Goal: Information Seeking & Learning: Learn about a topic

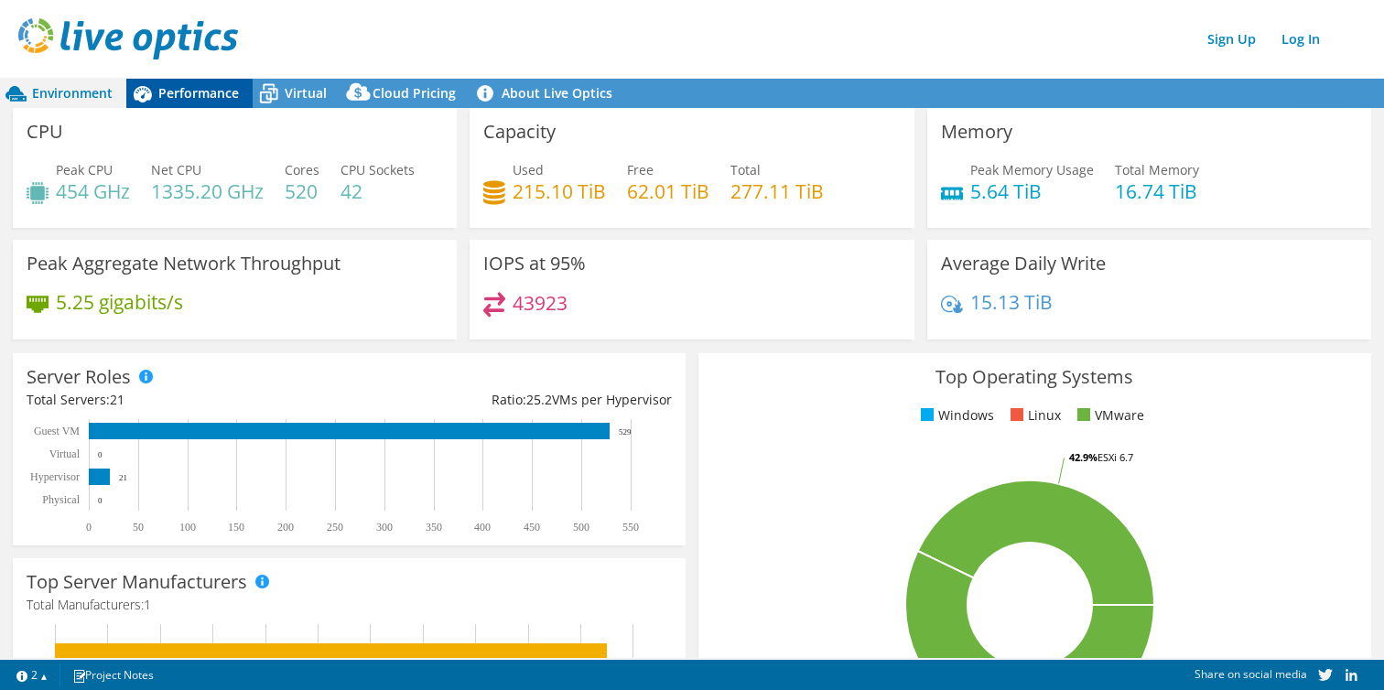
click at [177, 104] on div "Performance" at bounding box center [189, 93] width 126 height 29
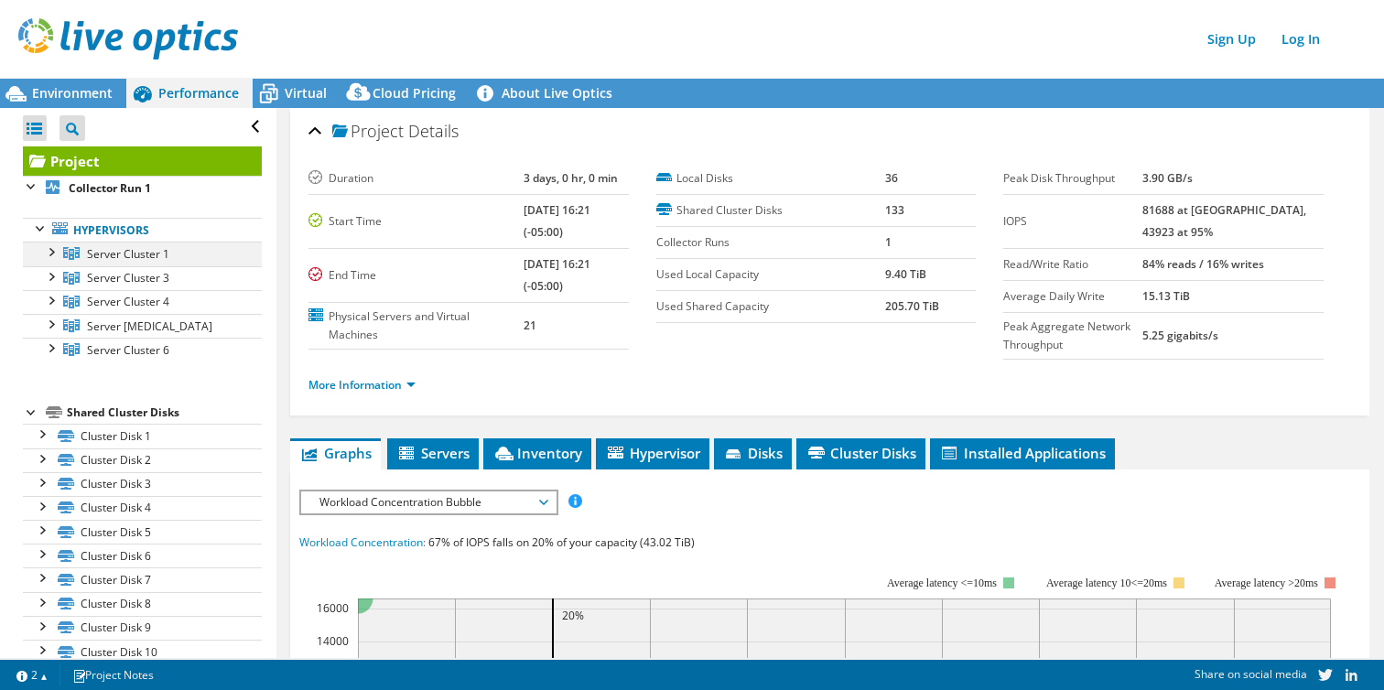
click at [53, 254] on div at bounding box center [50, 251] width 18 height 18
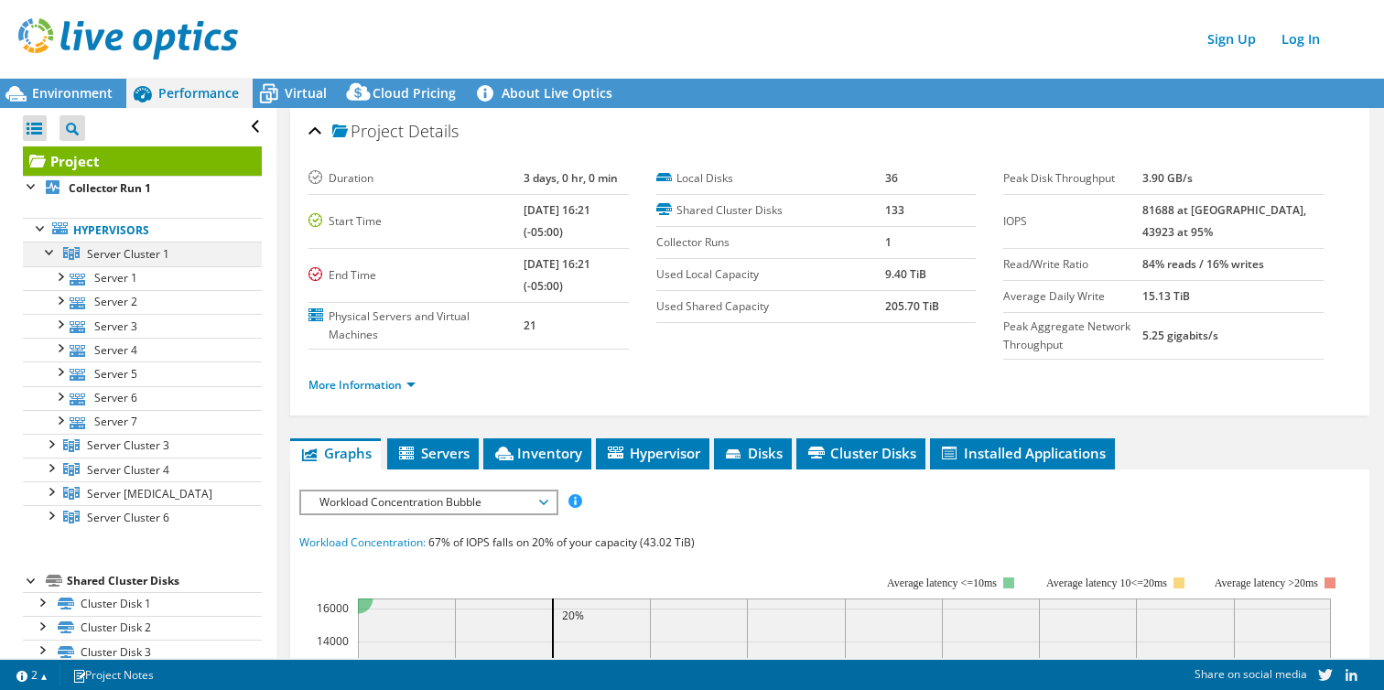
click at [53, 254] on div at bounding box center [50, 251] width 18 height 18
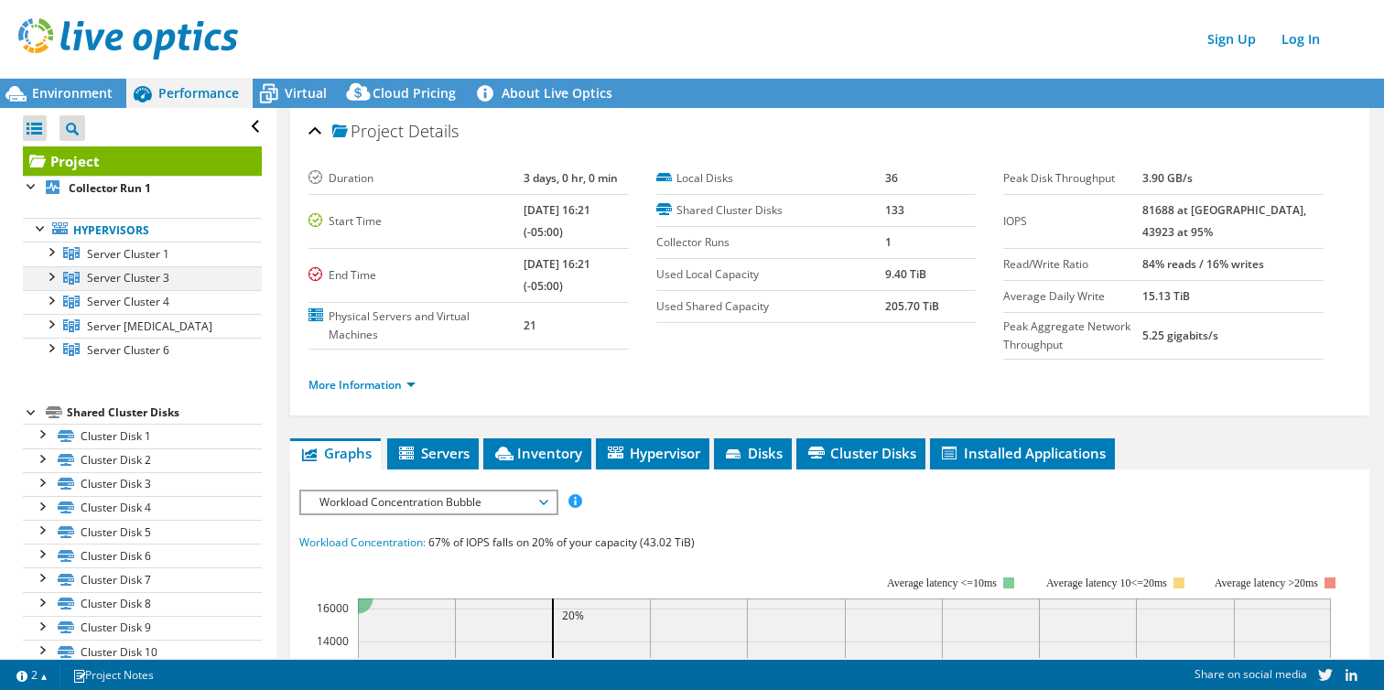
click at [50, 281] on div at bounding box center [50, 275] width 18 height 18
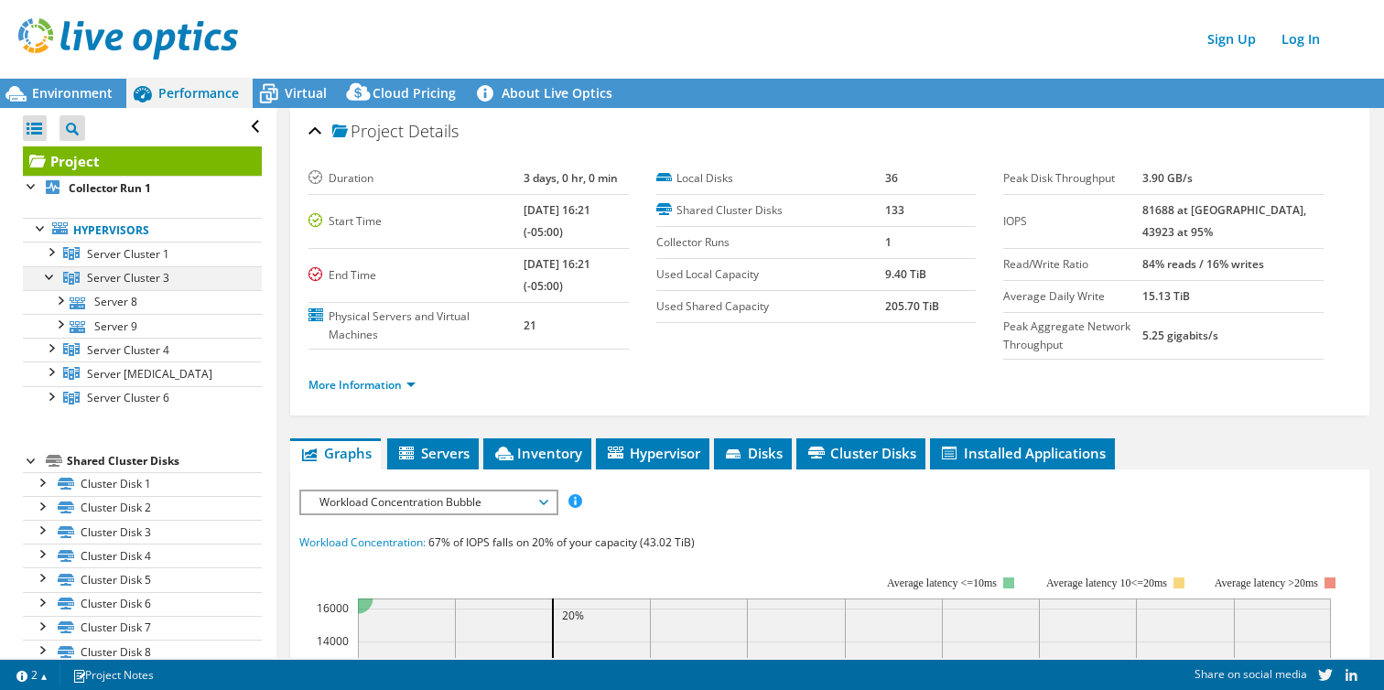
click at [51, 280] on div at bounding box center [50, 275] width 18 height 18
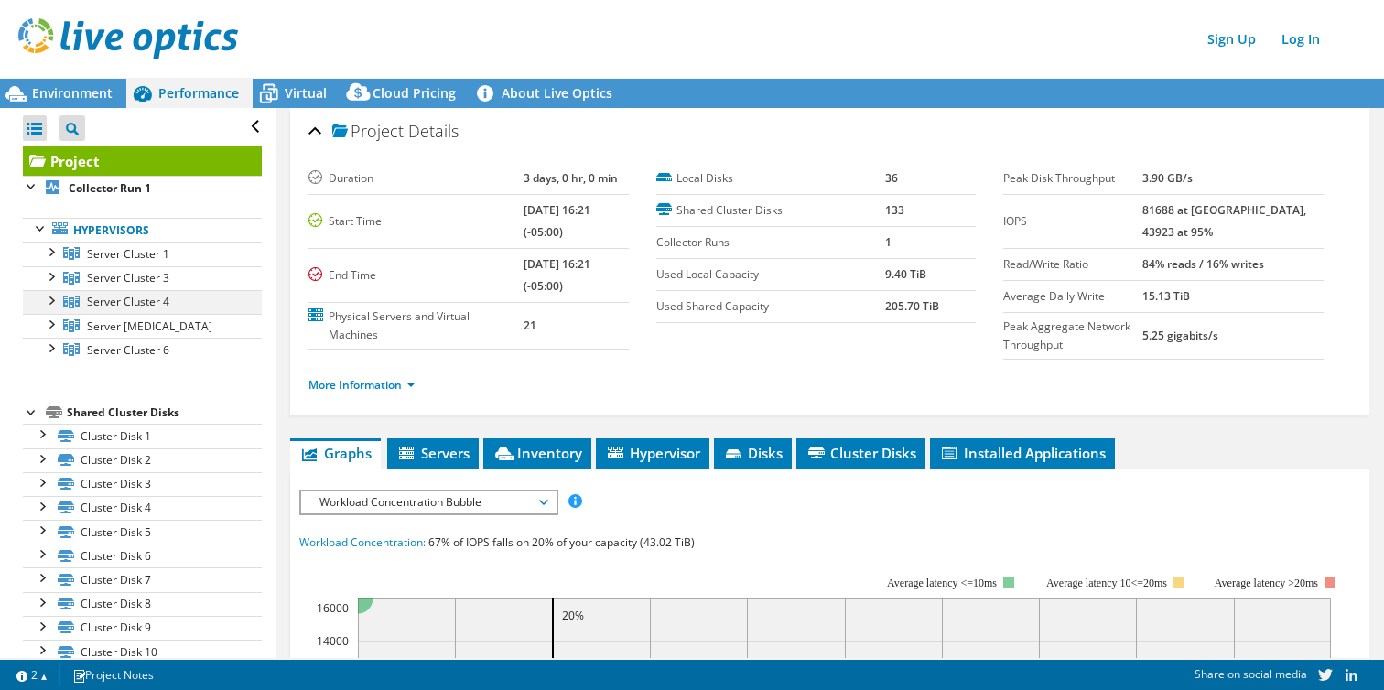
click at [50, 301] on div at bounding box center [50, 299] width 18 height 18
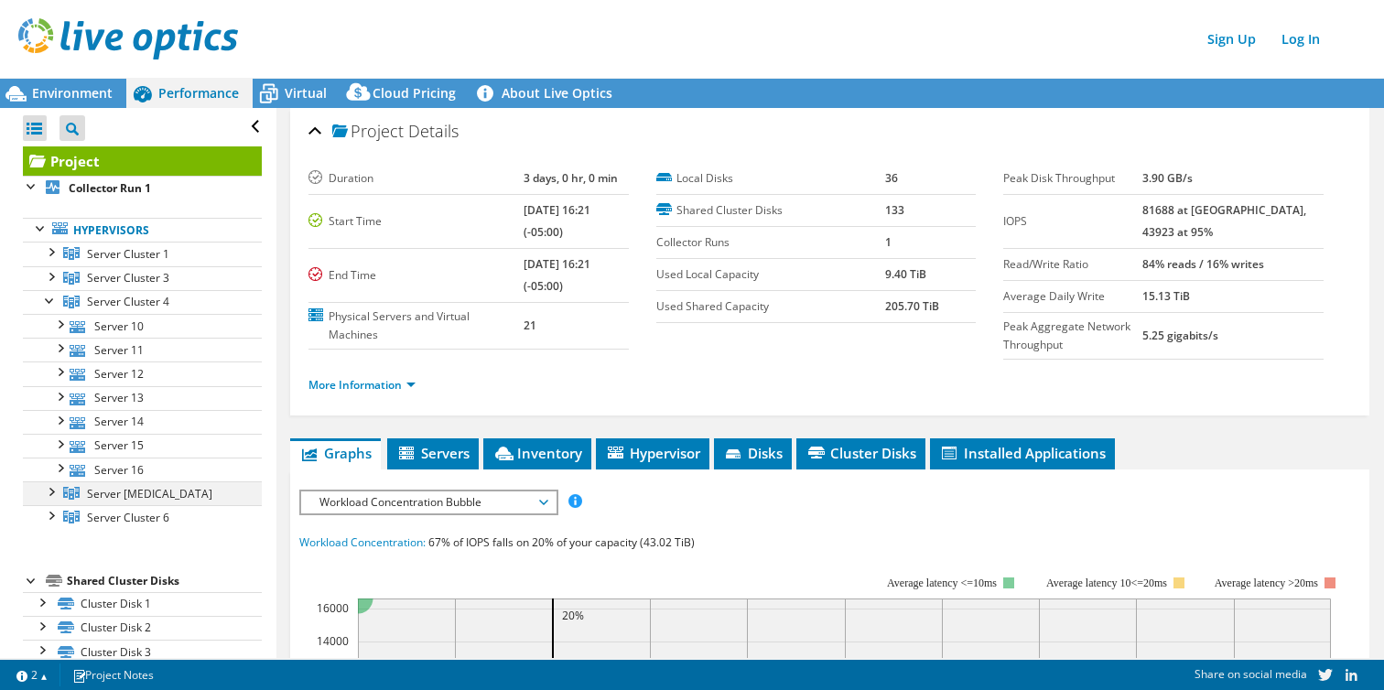
click at [52, 488] on div at bounding box center [50, 490] width 18 height 18
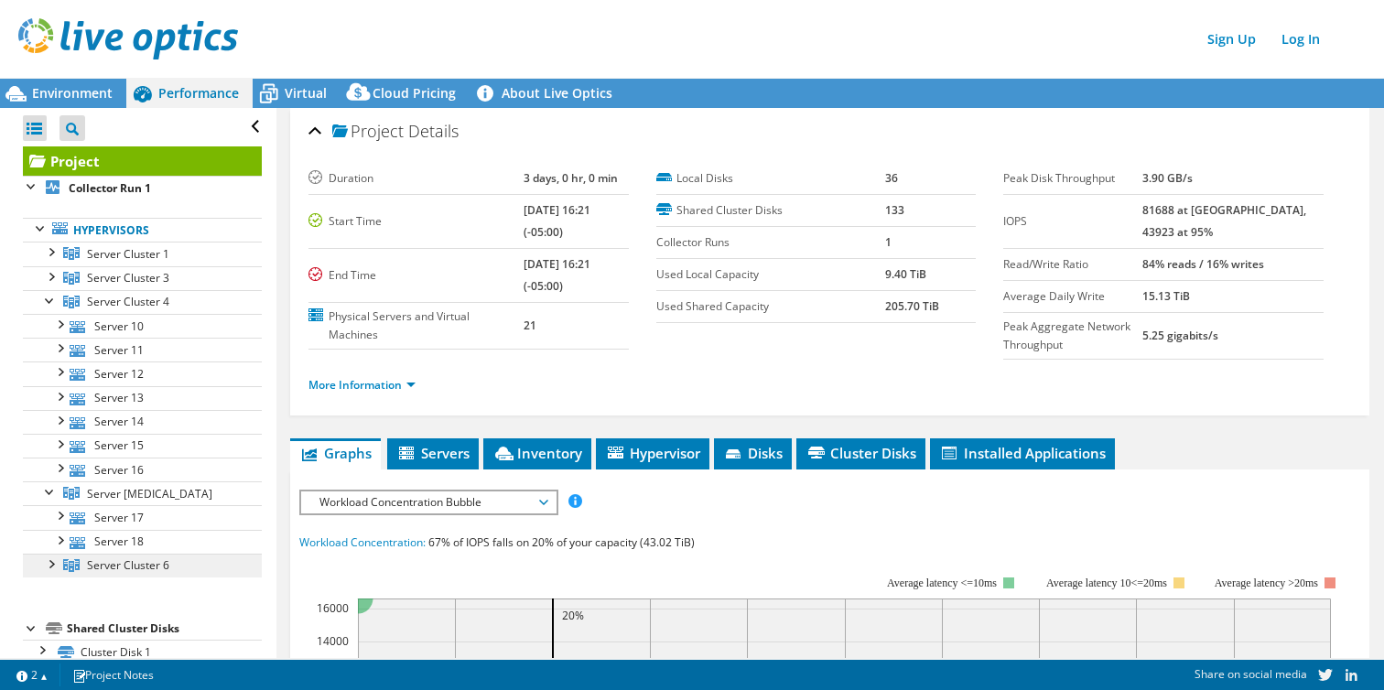
click at [53, 265] on link "Server Cluster 6" at bounding box center [142, 254] width 239 height 24
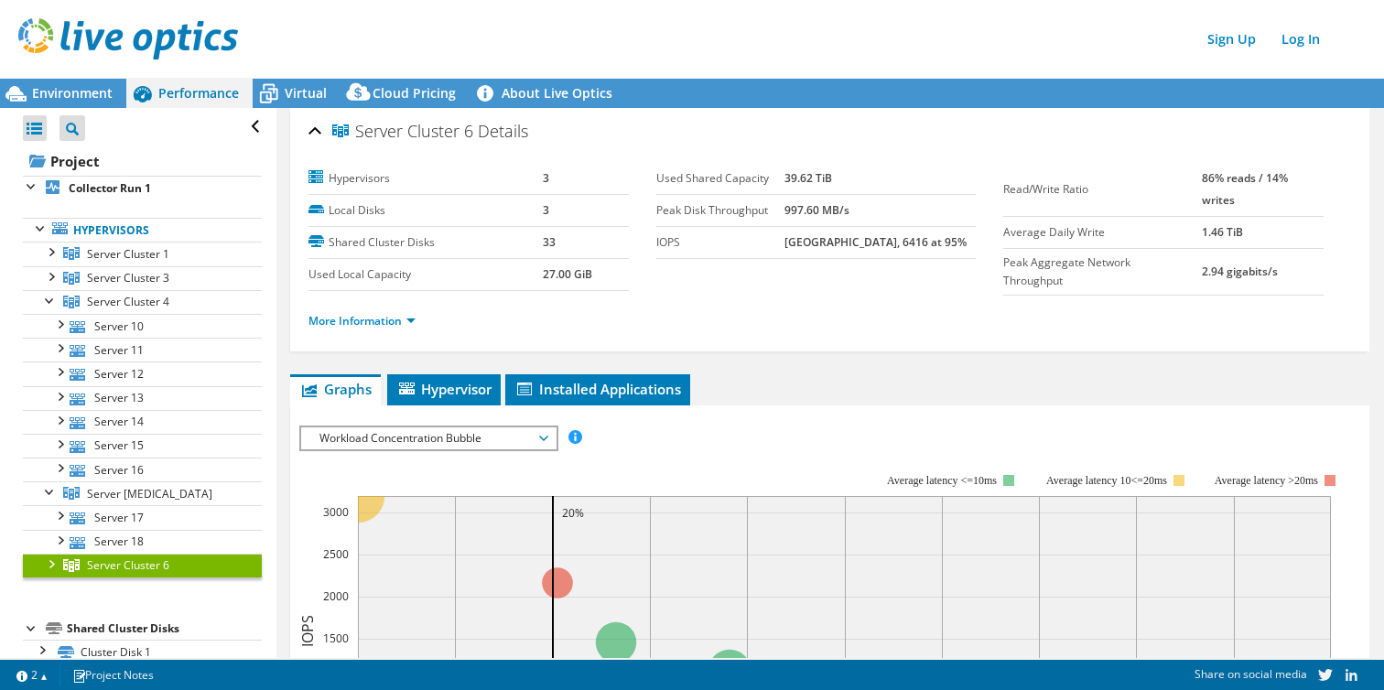
click at [53, 567] on div at bounding box center [50, 563] width 18 height 18
click at [1250, 437] on div "IOPS Disk Throughput IO Size Latency Queue Depth CPU Percentage Memory Page Fau…" at bounding box center [829, 438] width 1061 height 25
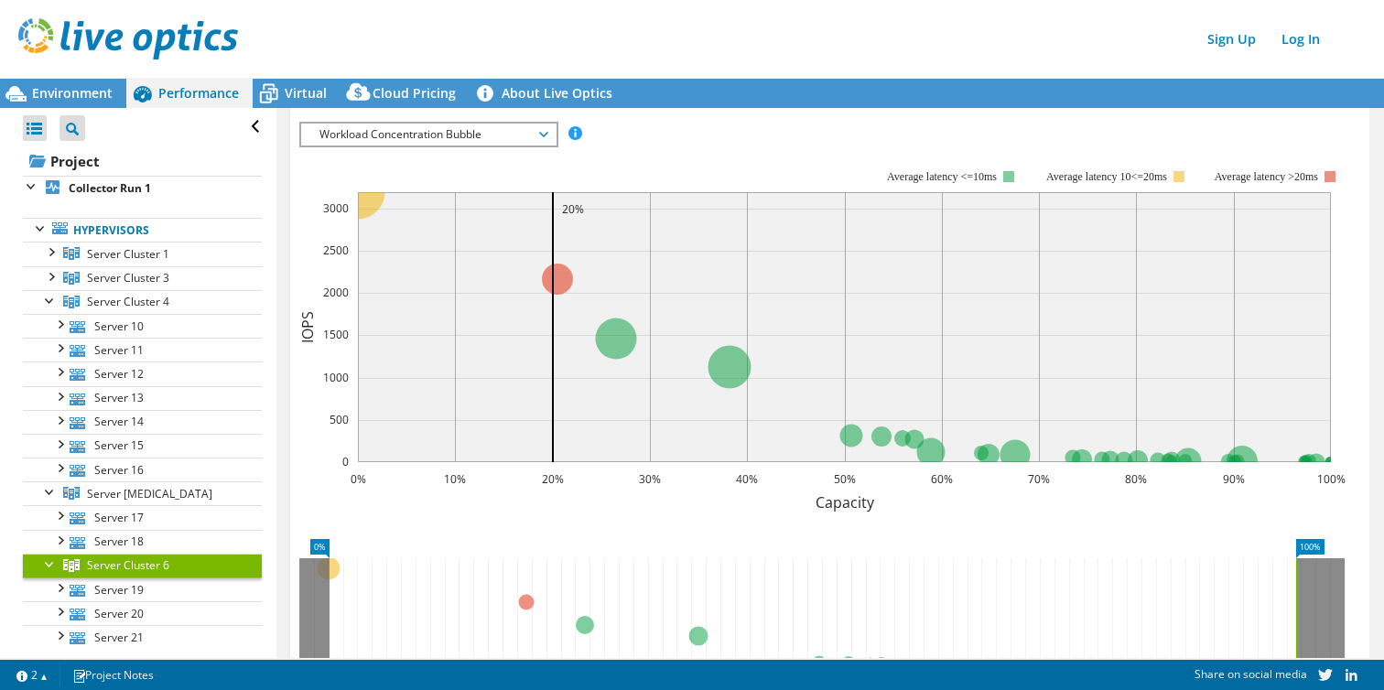
scroll to position [299, 0]
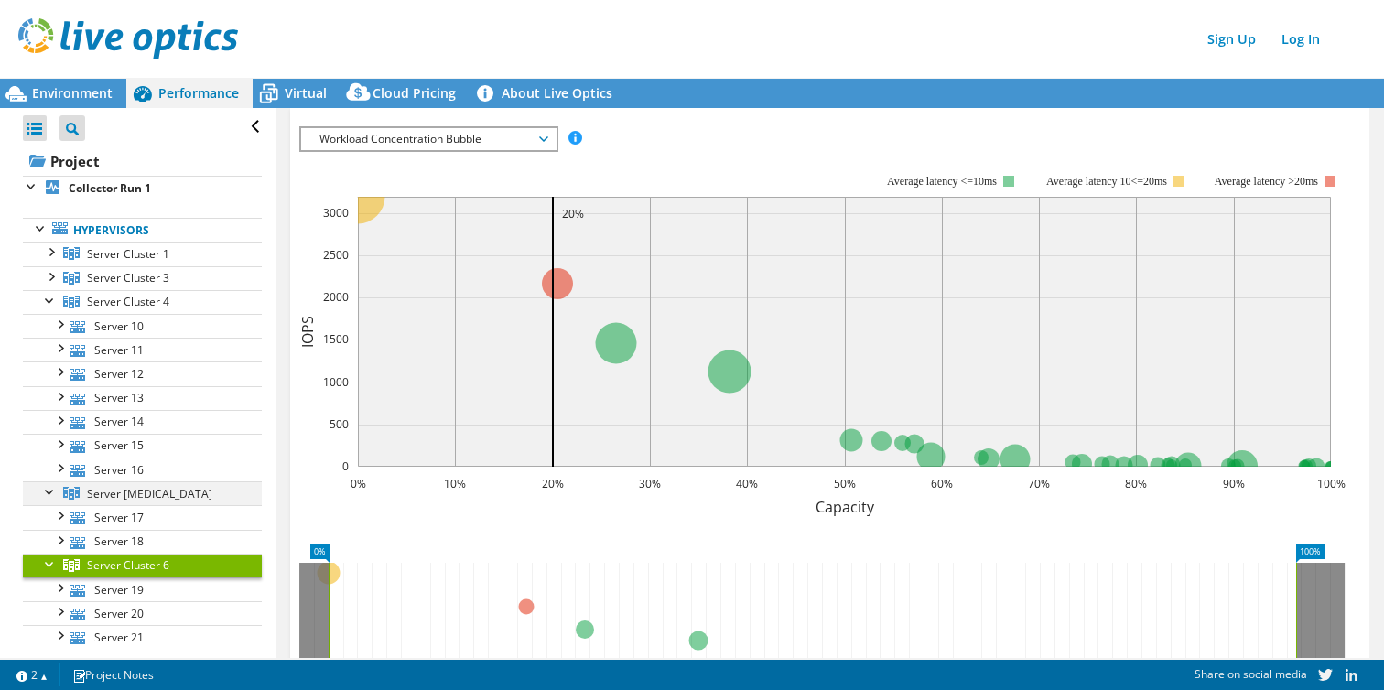
click at [58, 488] on div at bounding box center [50, 490] width 18 height 18
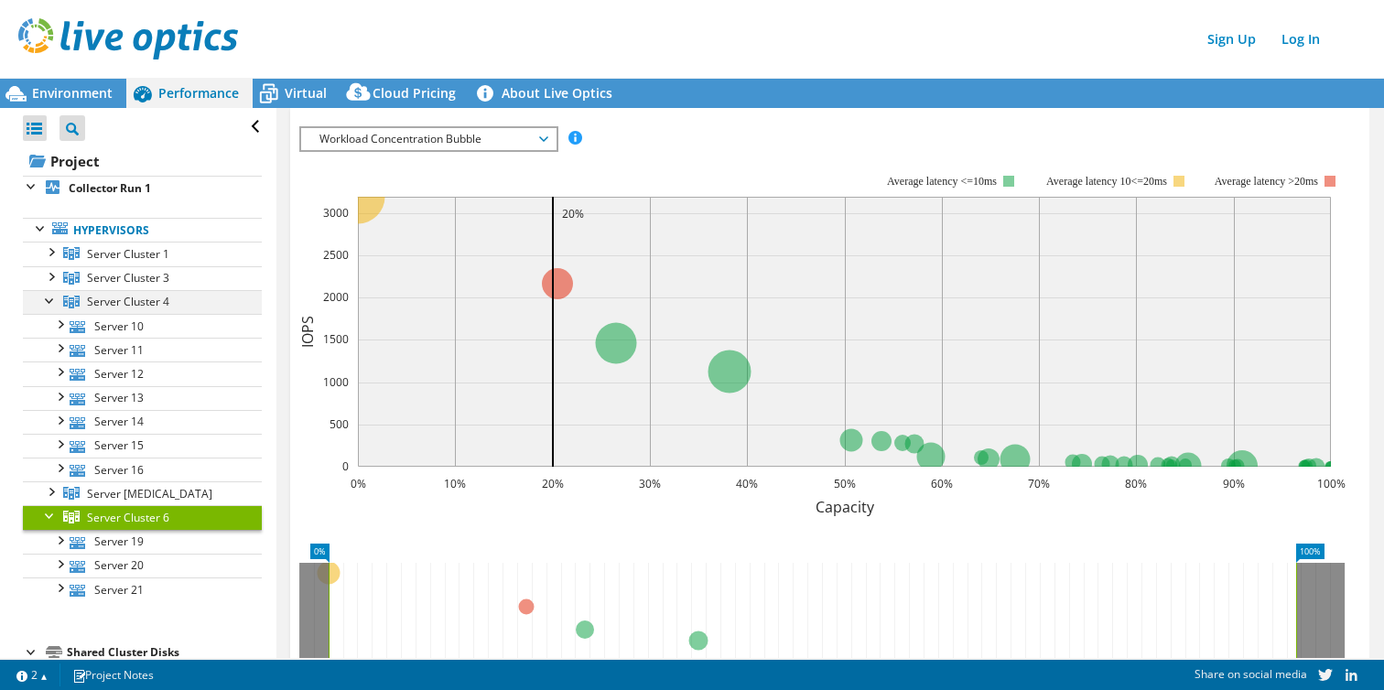
click at [41, 304] on div at bounding box center [50, 299] width 18 height 18
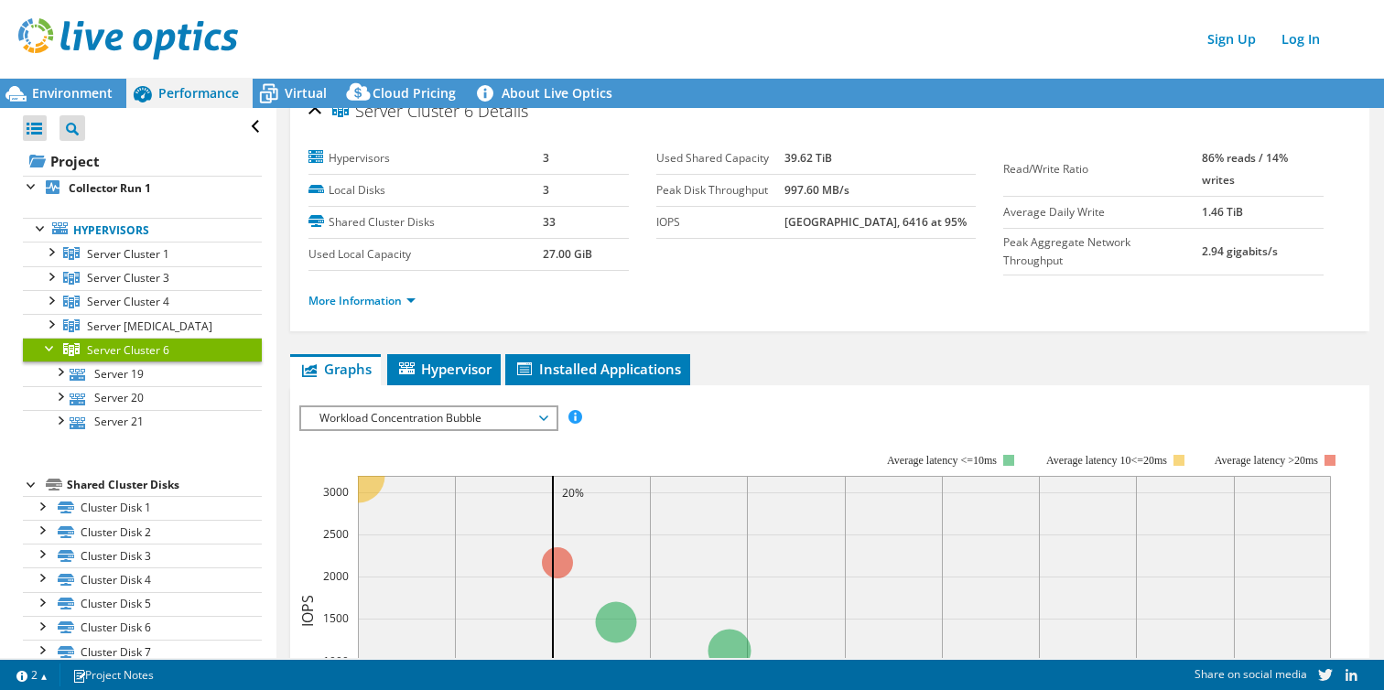
scroll to position [0, 0]
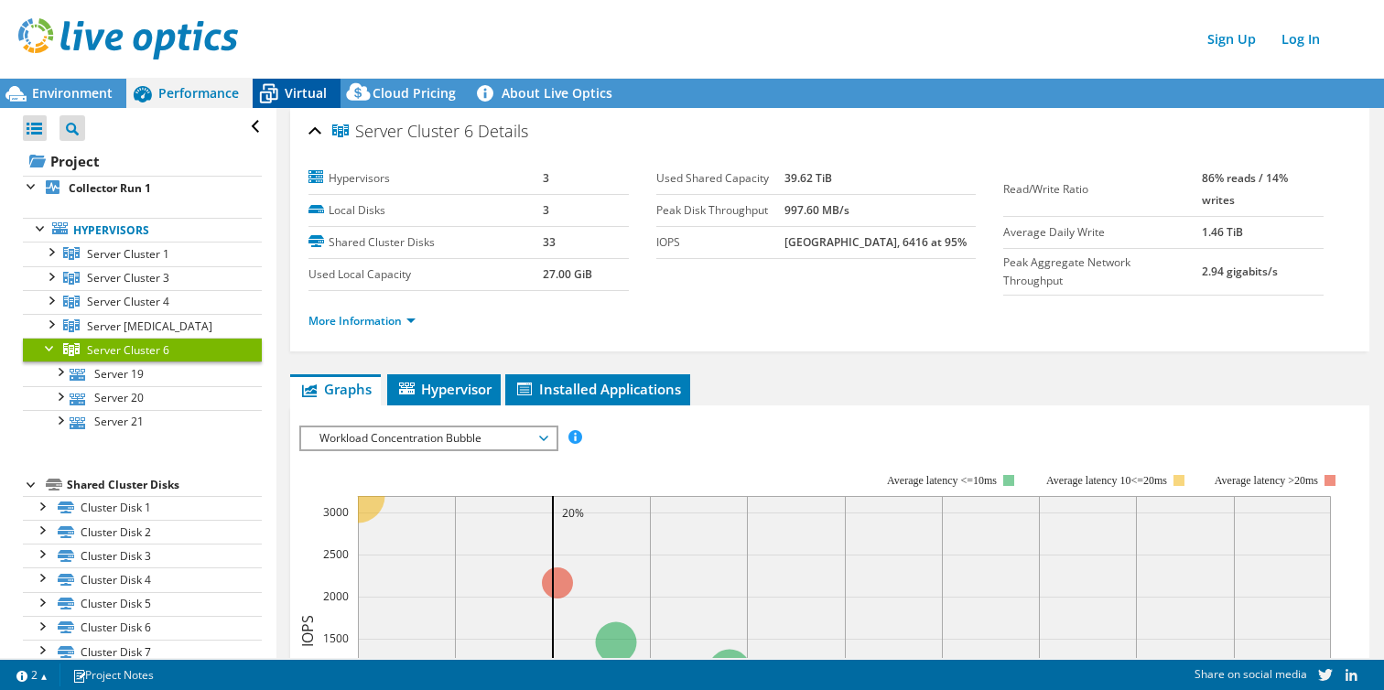
click at [287, 94] on span "Virtual" at bounding box center [306, 92] width 42 height 17
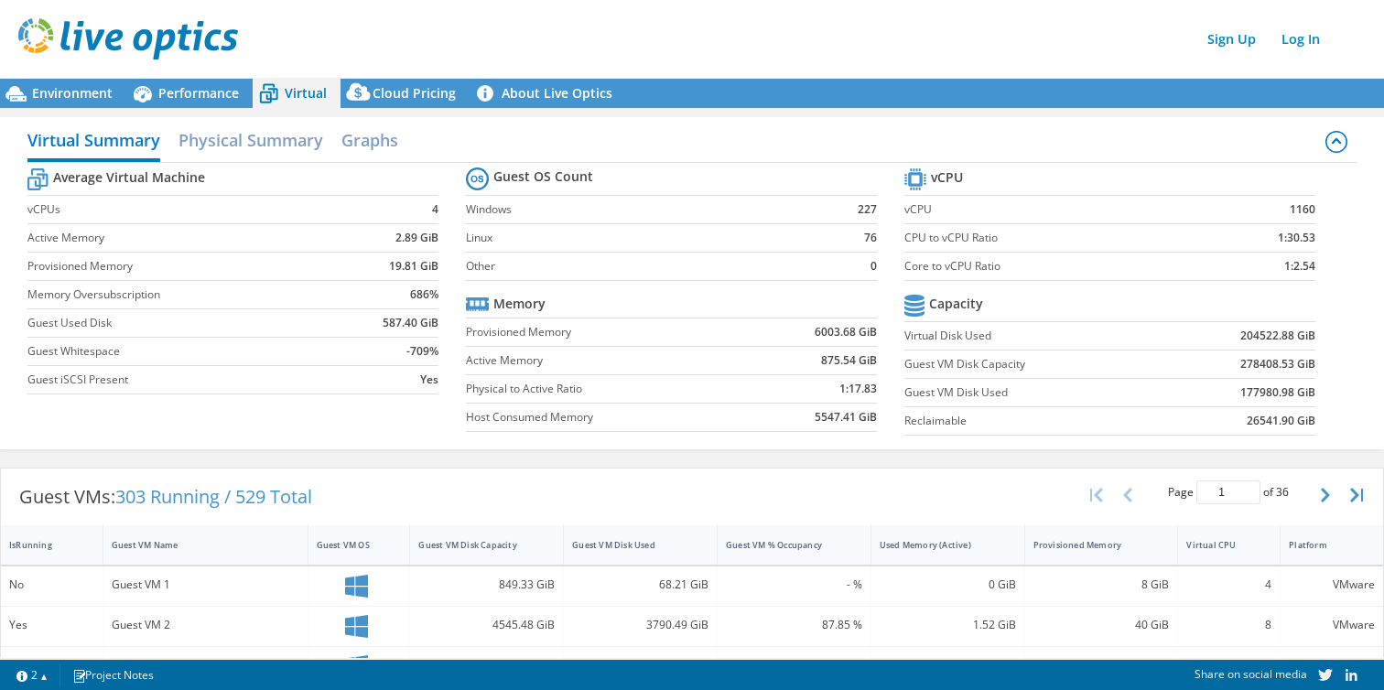
click at [940, 474] on div "Guest VMs: 303 Running / 529 Total Page 1 of 36 5 rows 10 rows 20 rows 25 rows …" at bounding box center [692, 497] width 1382 height 57
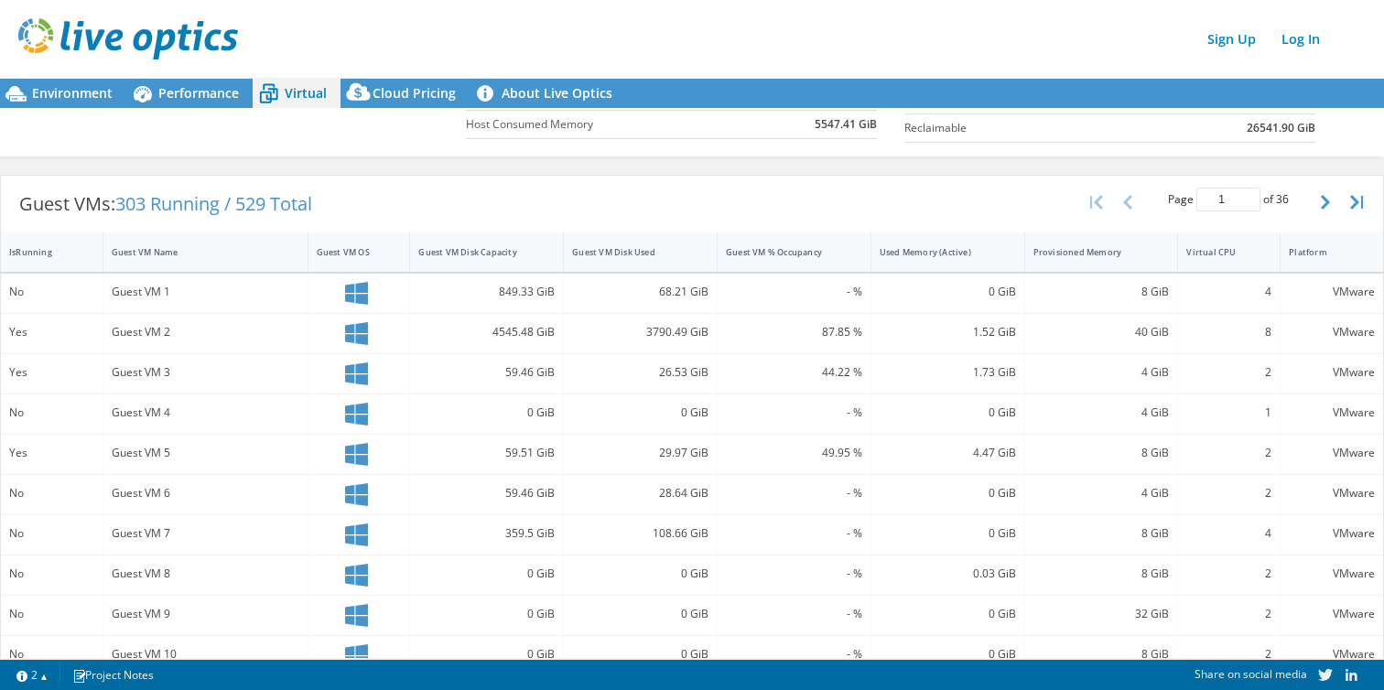
scroll to position [329, 0]
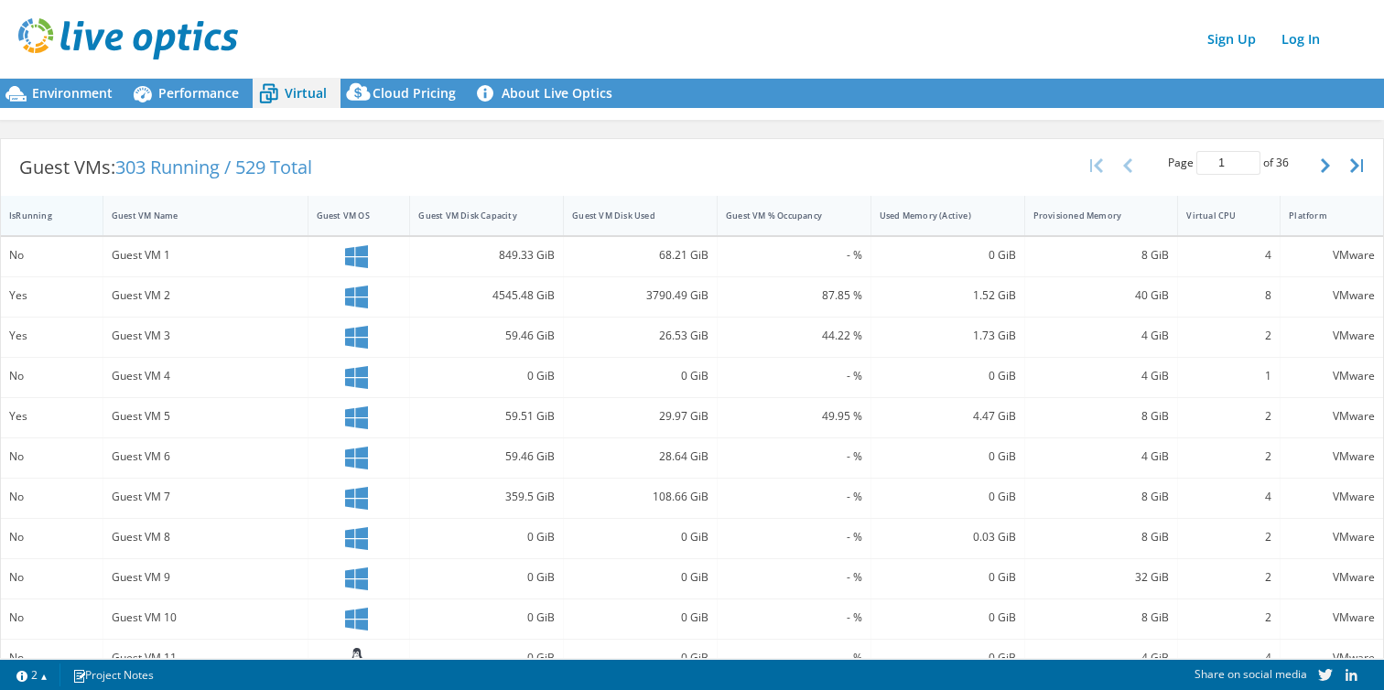
click at [35, 223] on div "IsRunning" at bounding box center [41, 215] width 80 height 28
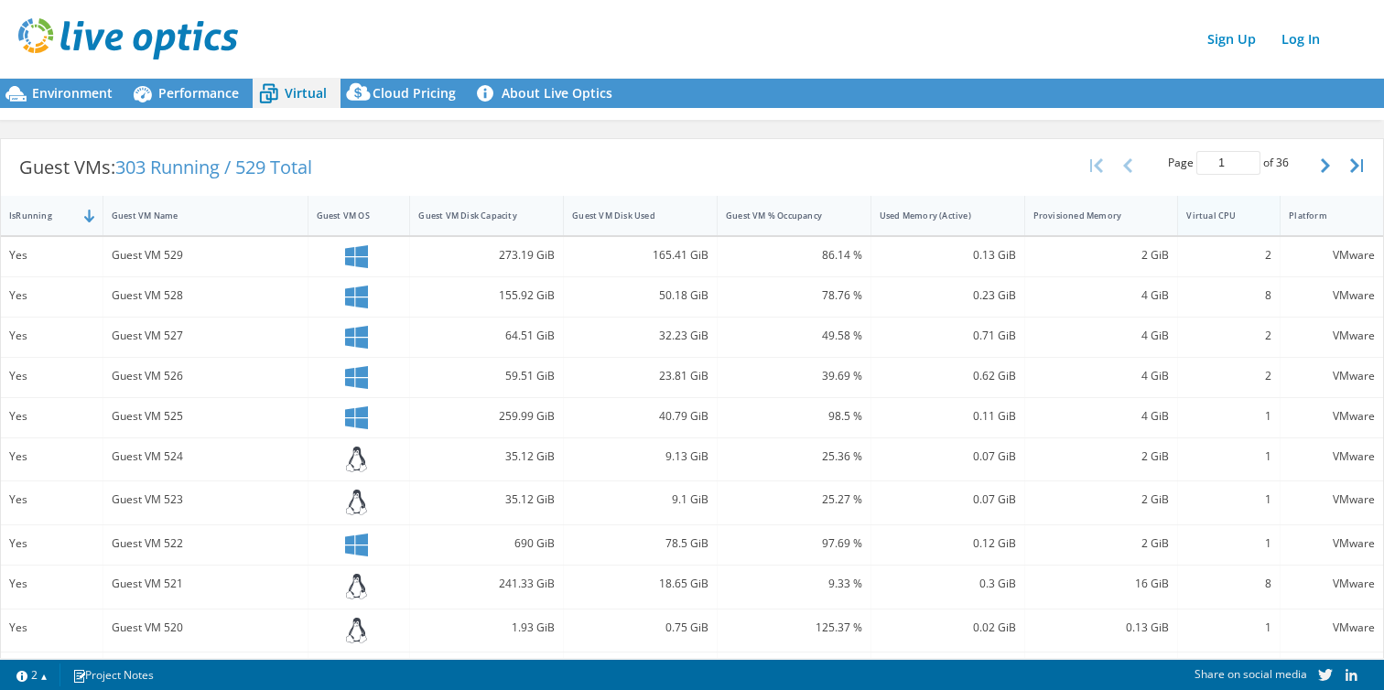
click at [1208, 225] on div "Virtual CPU" at bounding box center [1218, 215] width 80 height 28
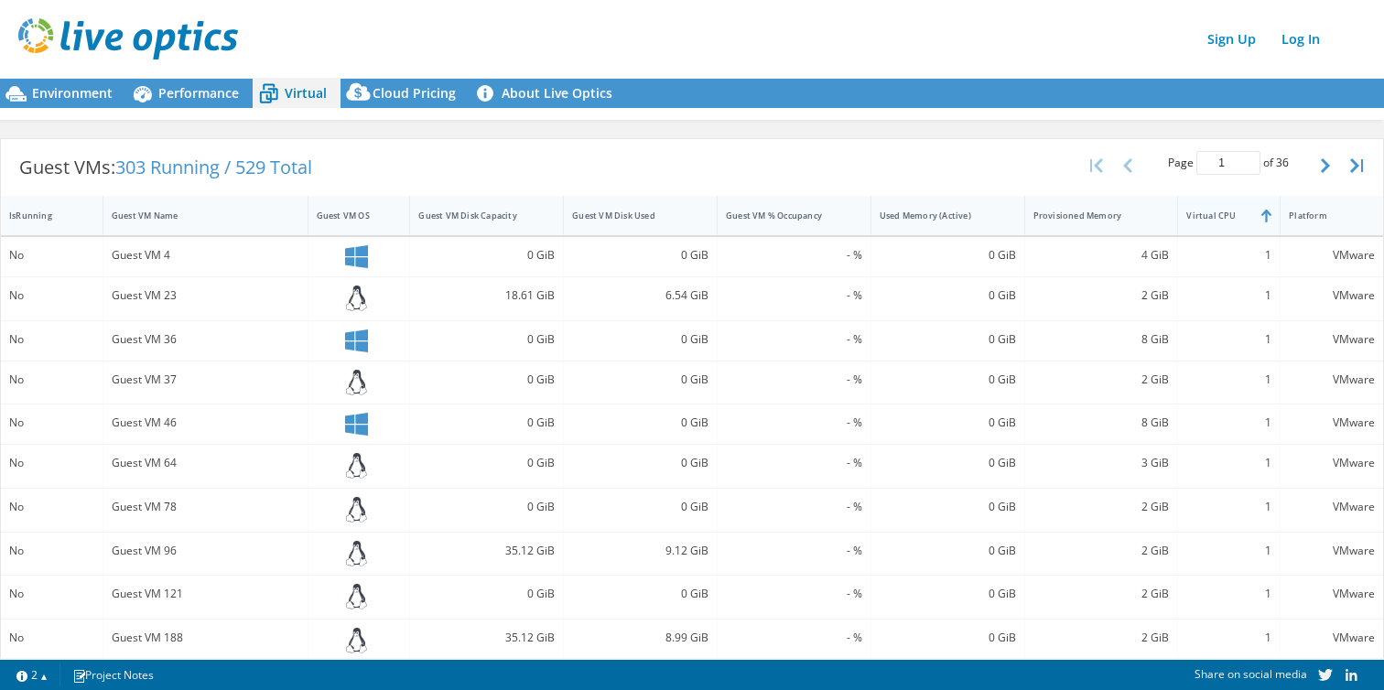
click at [1208, 225] on div "Virtual CPU" at bounding box center [1218, 215] width 80 height 28
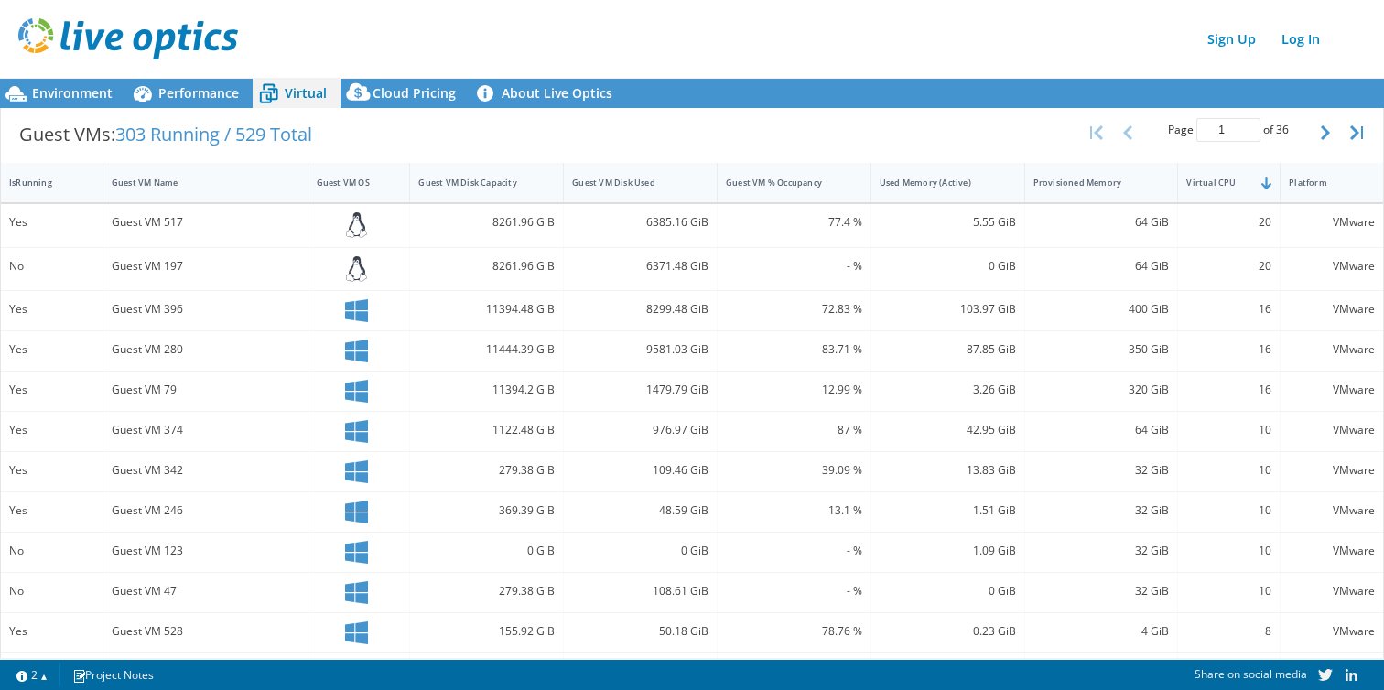
scroll to position [361, 0]
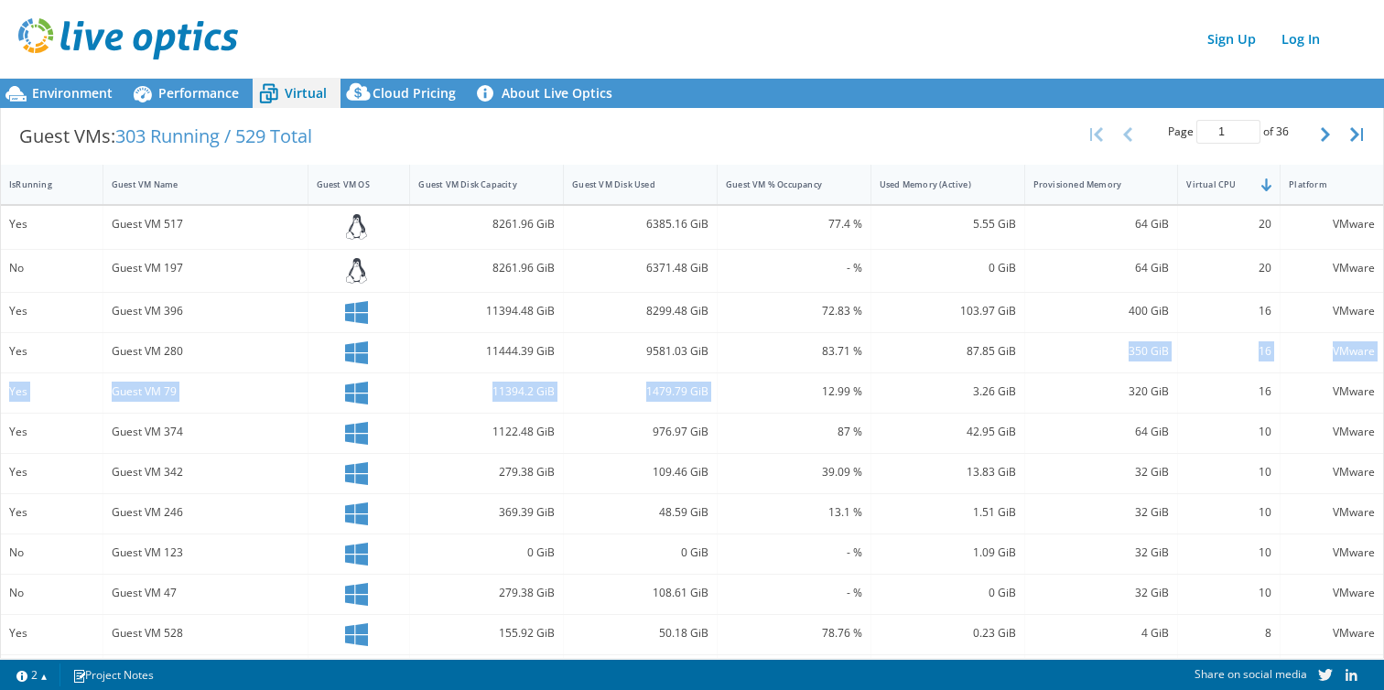
drag, startPoint x: 1041, startPoint y: 355, endPoint x: 768, endPoint y: 371, distance: 273.2
click at [771, 372] on div "Yes Guest VM 517 8261.96 GiB 6385.16 GiB 77.4 % 5.55 GiB 64 GiB 20 VMware No Gu…" at bounding box center [692, 512] width 1382 height 613
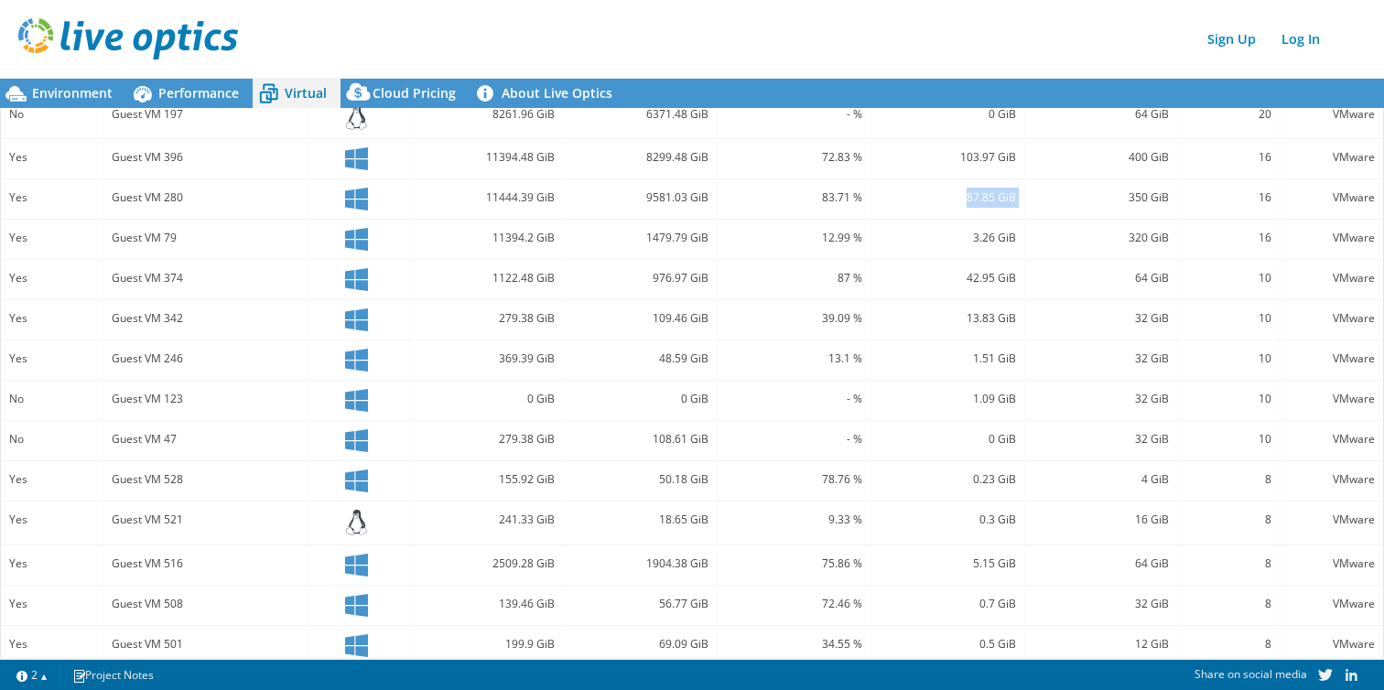
scroll to position [530, 0]
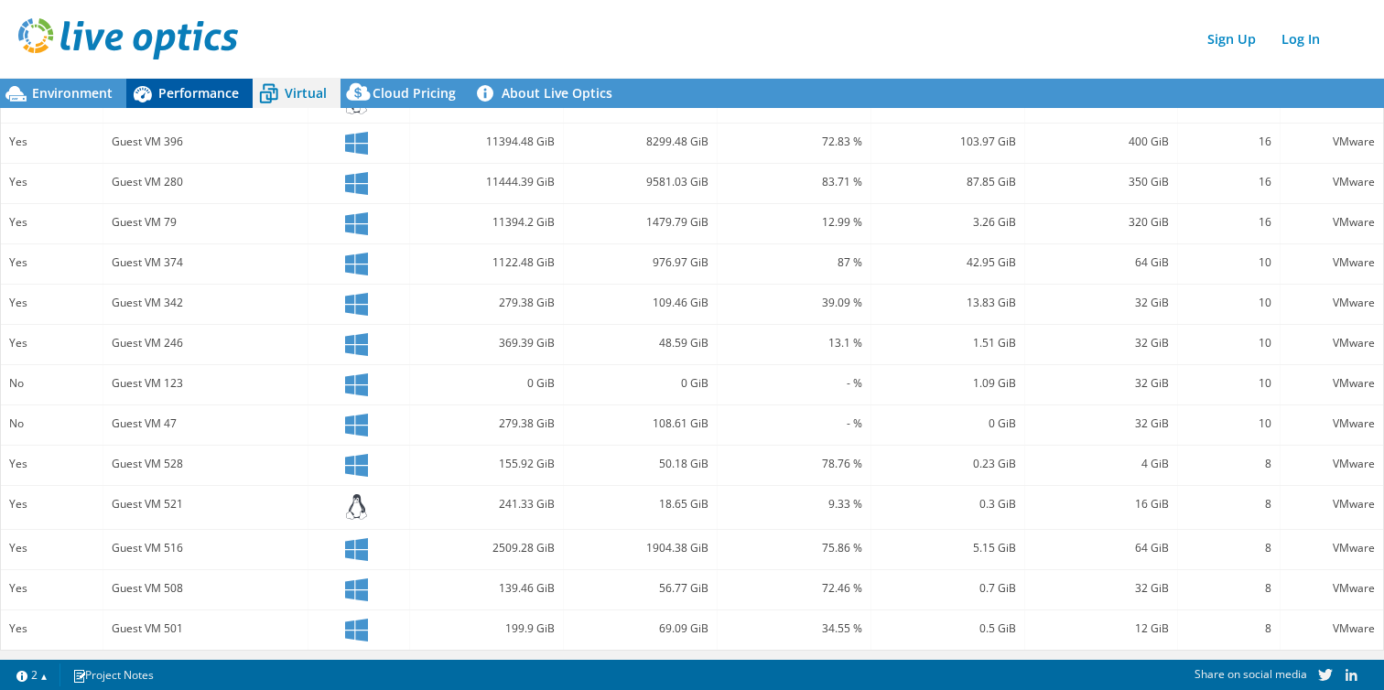
click at [207, 92] on span "Performance" at bounding box center [198, 92] width 81 height 17
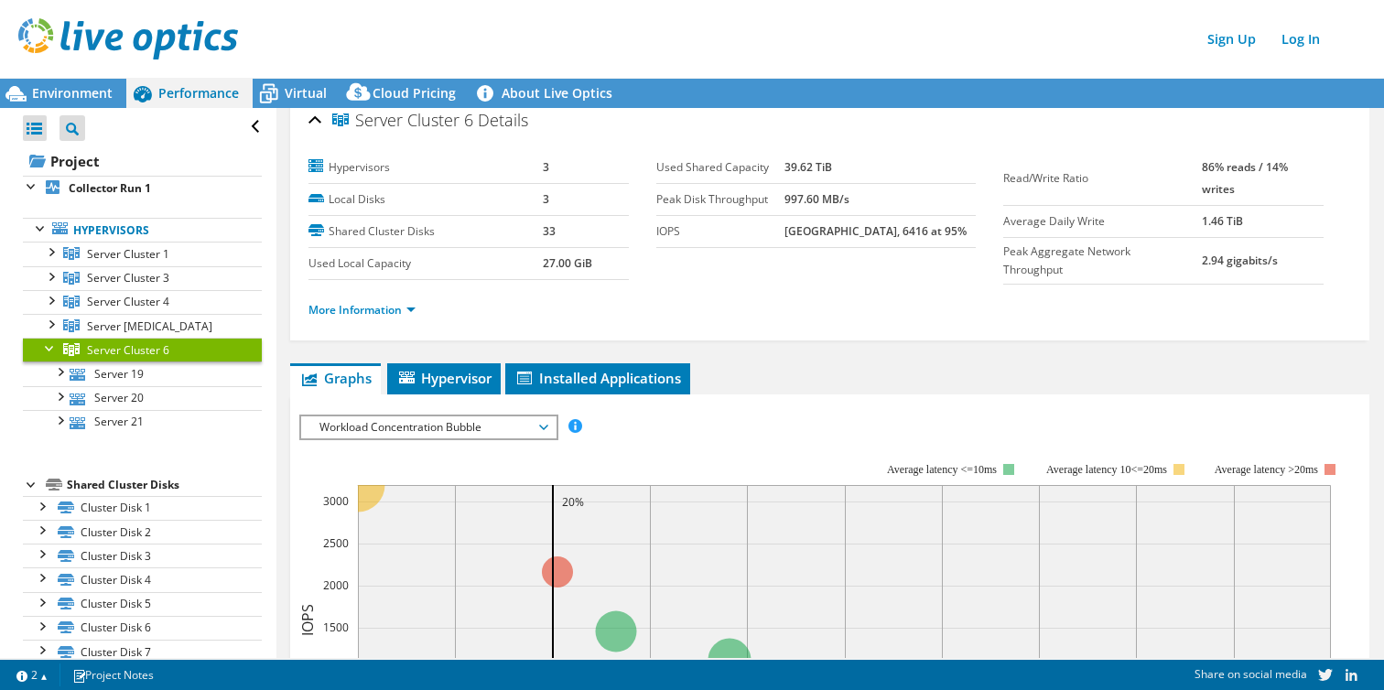
scroll to position [0, 0]
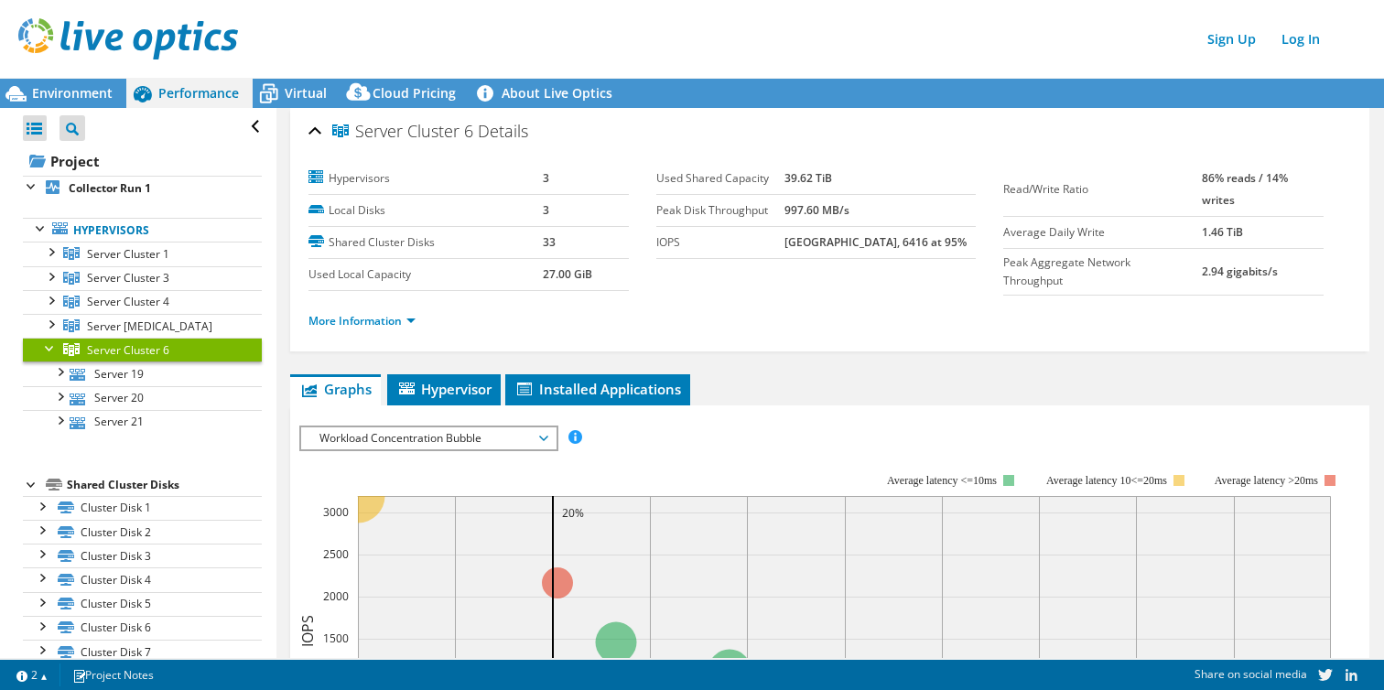
click at [394, 329] on li "More Information" at bounding box center [367, 321] width 118 height 20
click at [394, 318] on link "More Information" at bounding box center [361, 321] width 107 height 16
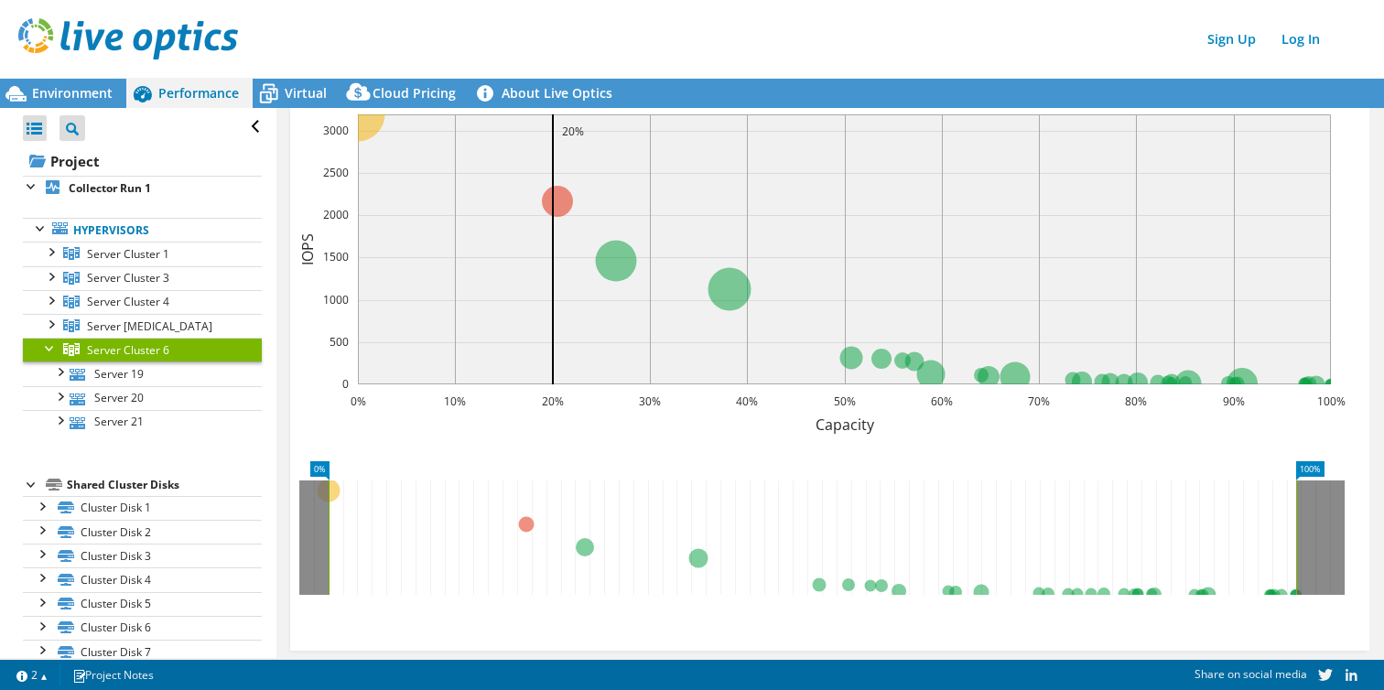
scroll to position [681, 0]
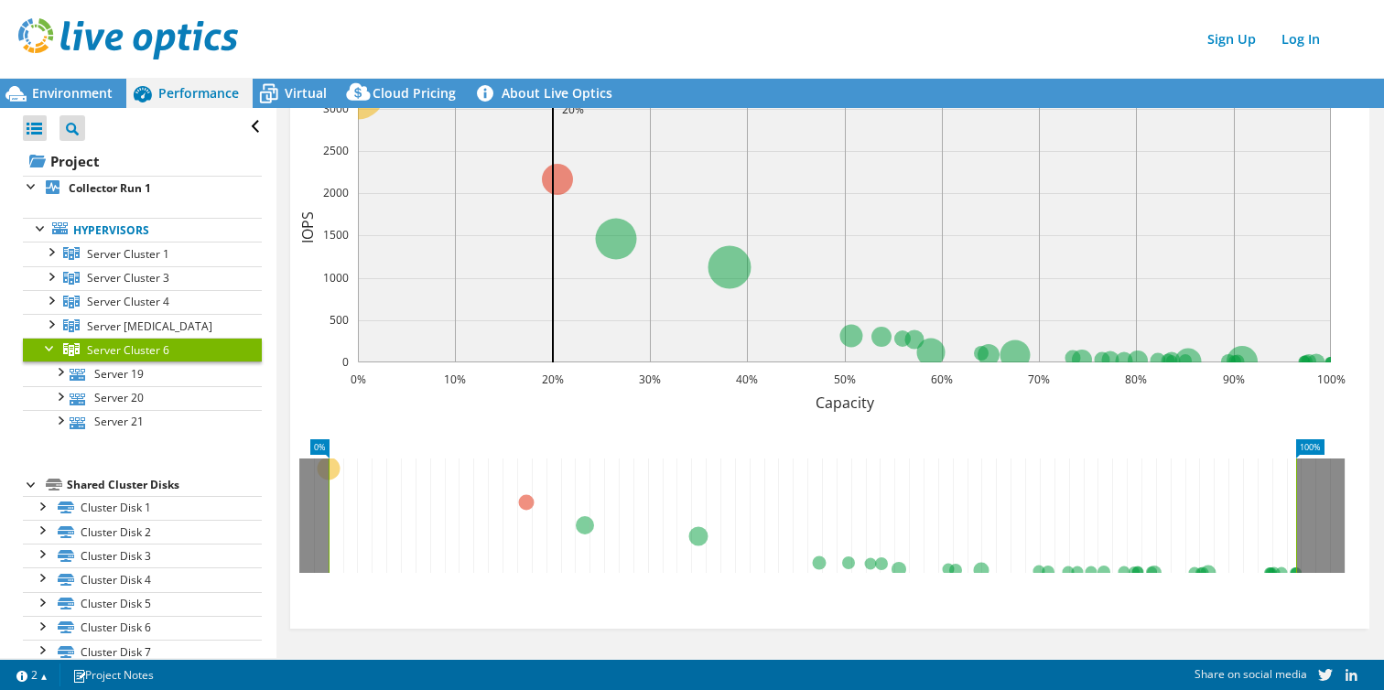
drag, startPoint x: 696, startPoint y: 286, endPoint x: 764, endPoint y: 286, distance: 68.6
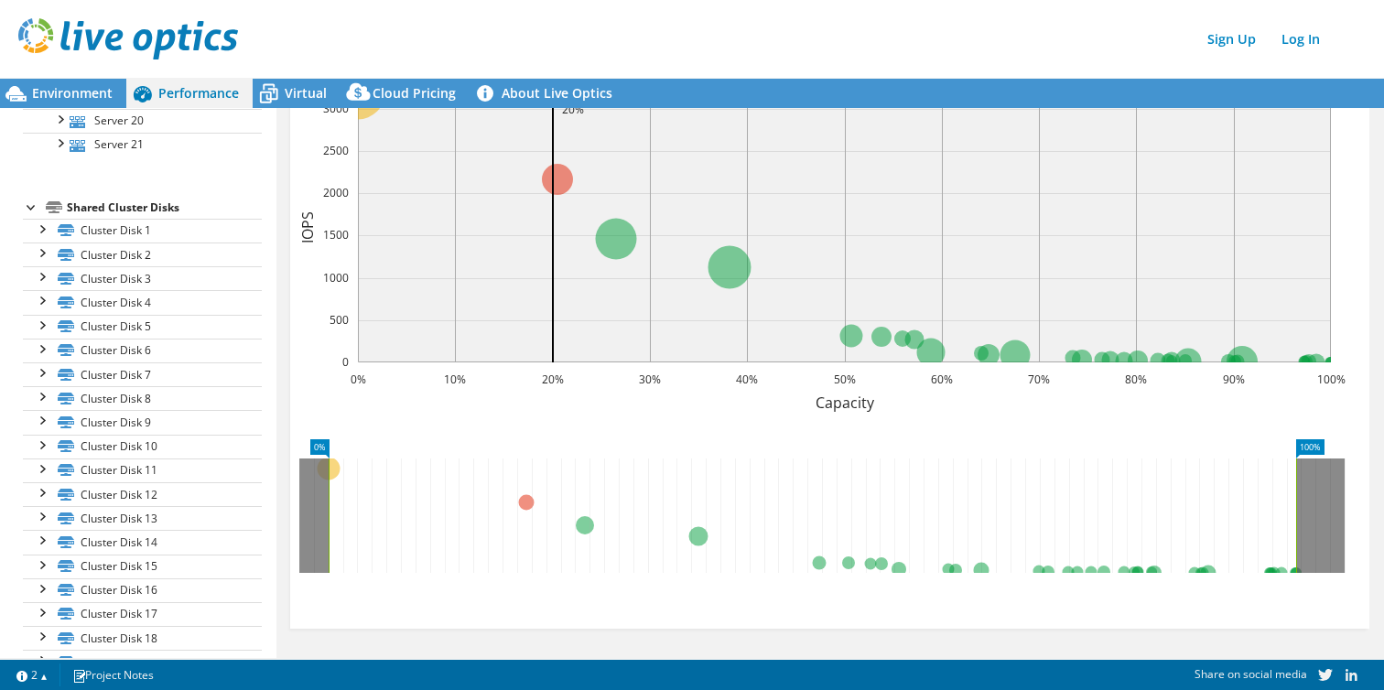
scroll to position [290, 0]
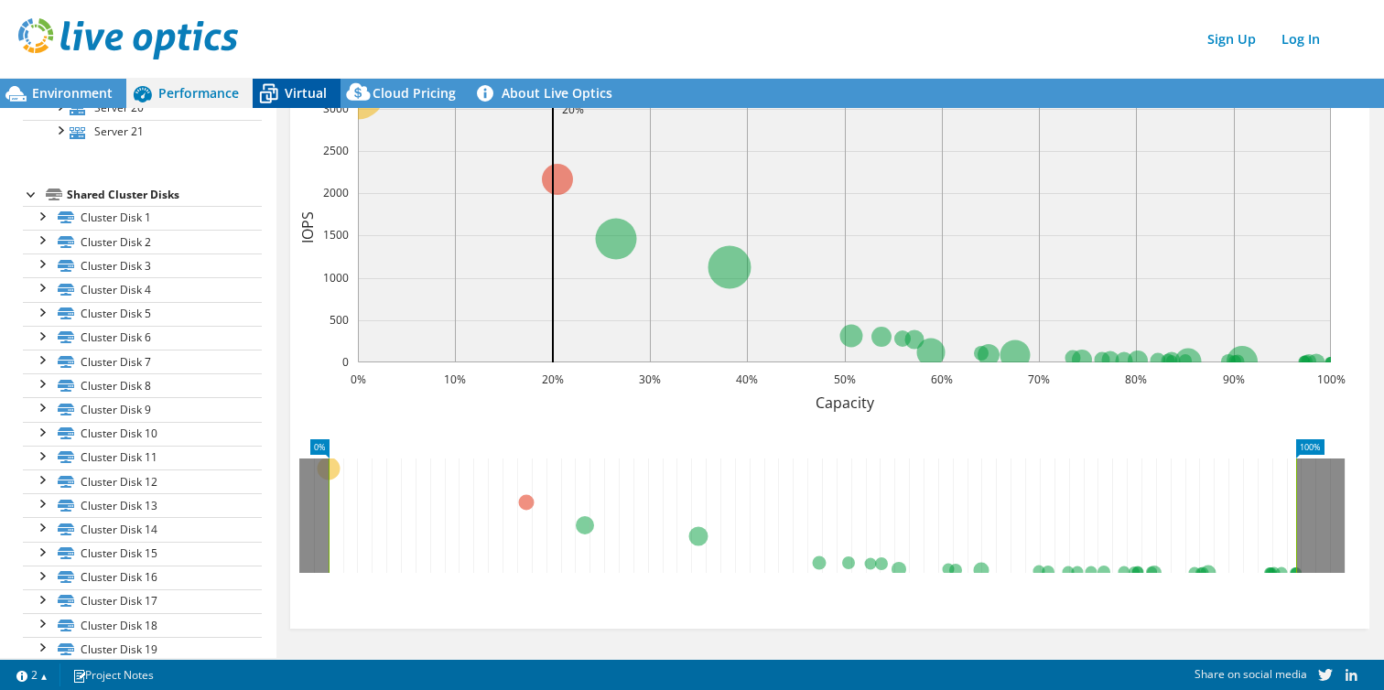
click at [297, 90] on span "Virtual" at bounding box center [306, 92] width 42 height 17
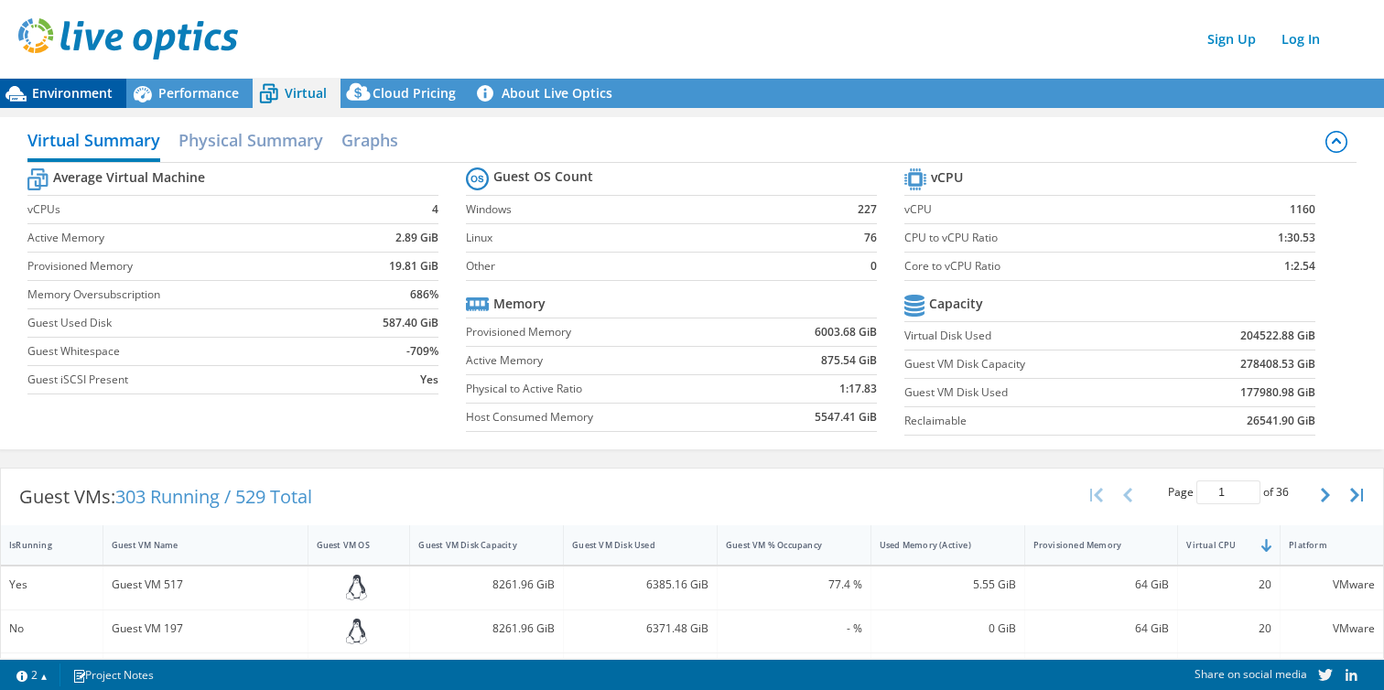
click at [69, 97] on span "Environment" at bounding box center [72, 92] width 81 height 17
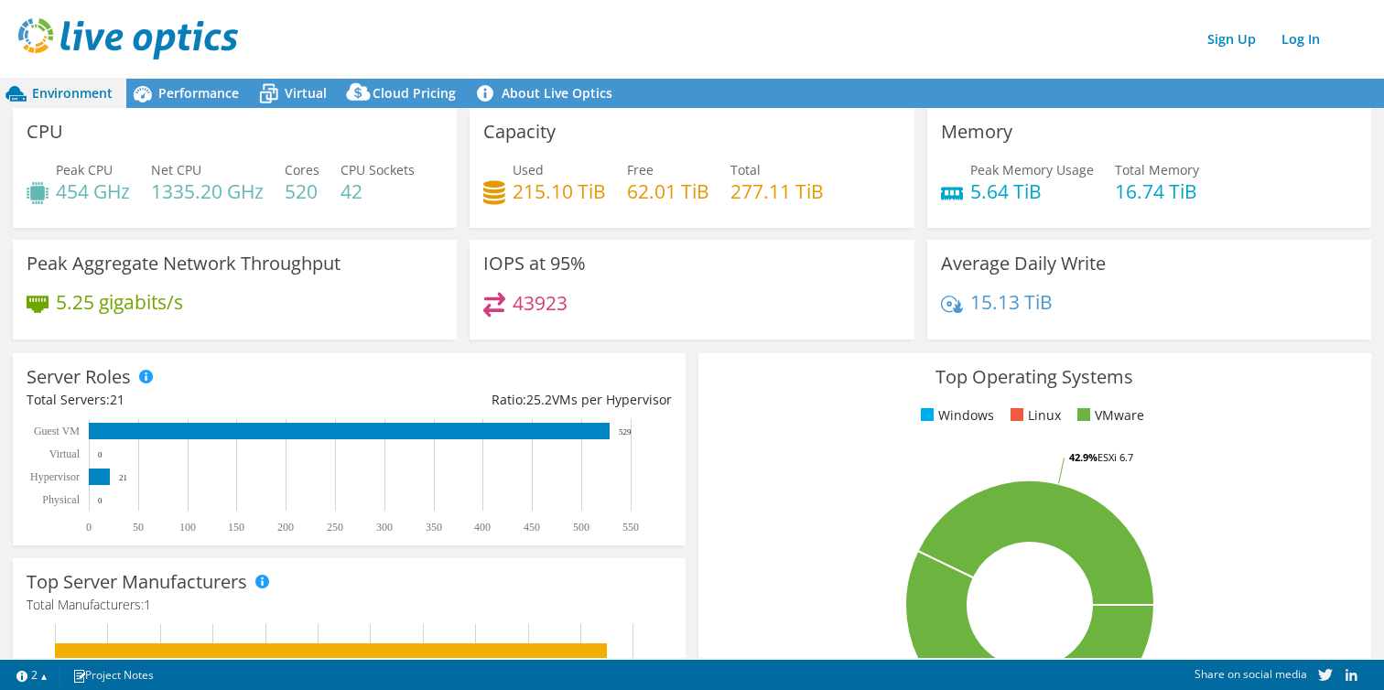
click at [694, 475] on div "Top Operating Systems Windows Linux VMware 57.1% ESXi 7.0 42.9% ESXi 6.7" at bounding box center [1034, 572] width 685 height 451
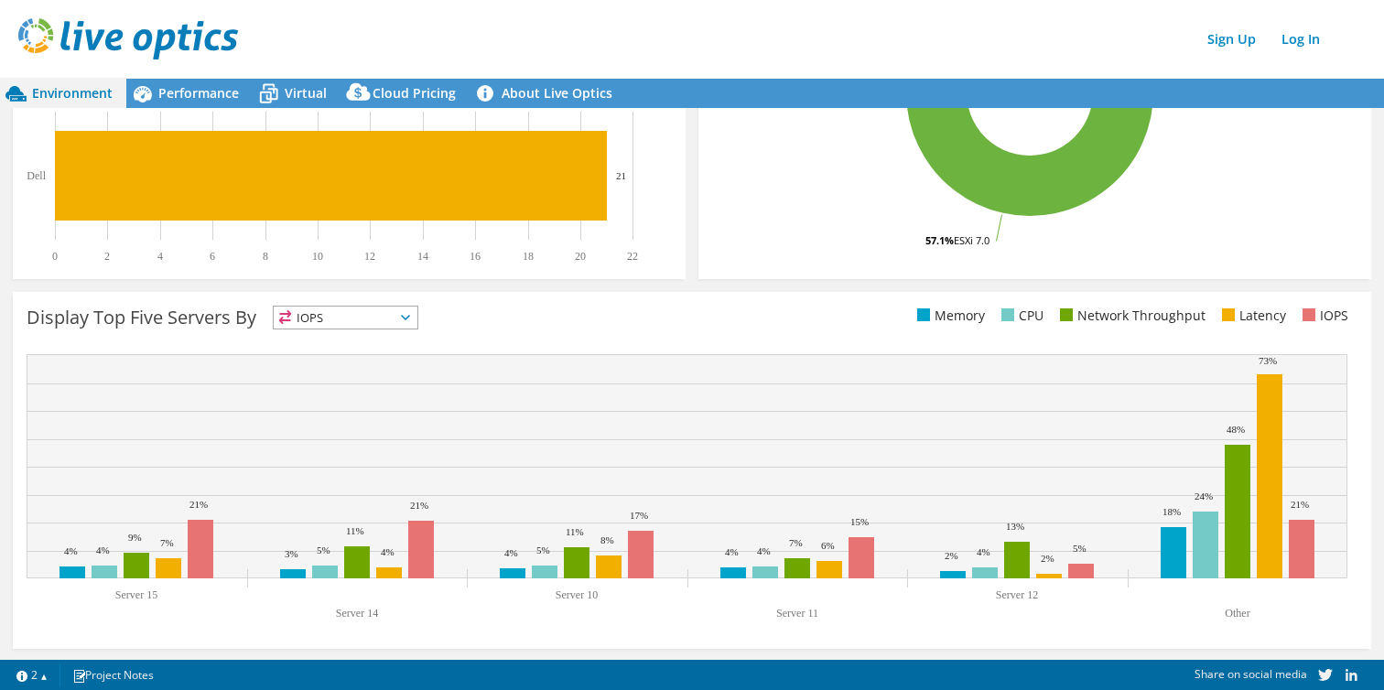
scroll to position [515, 0]
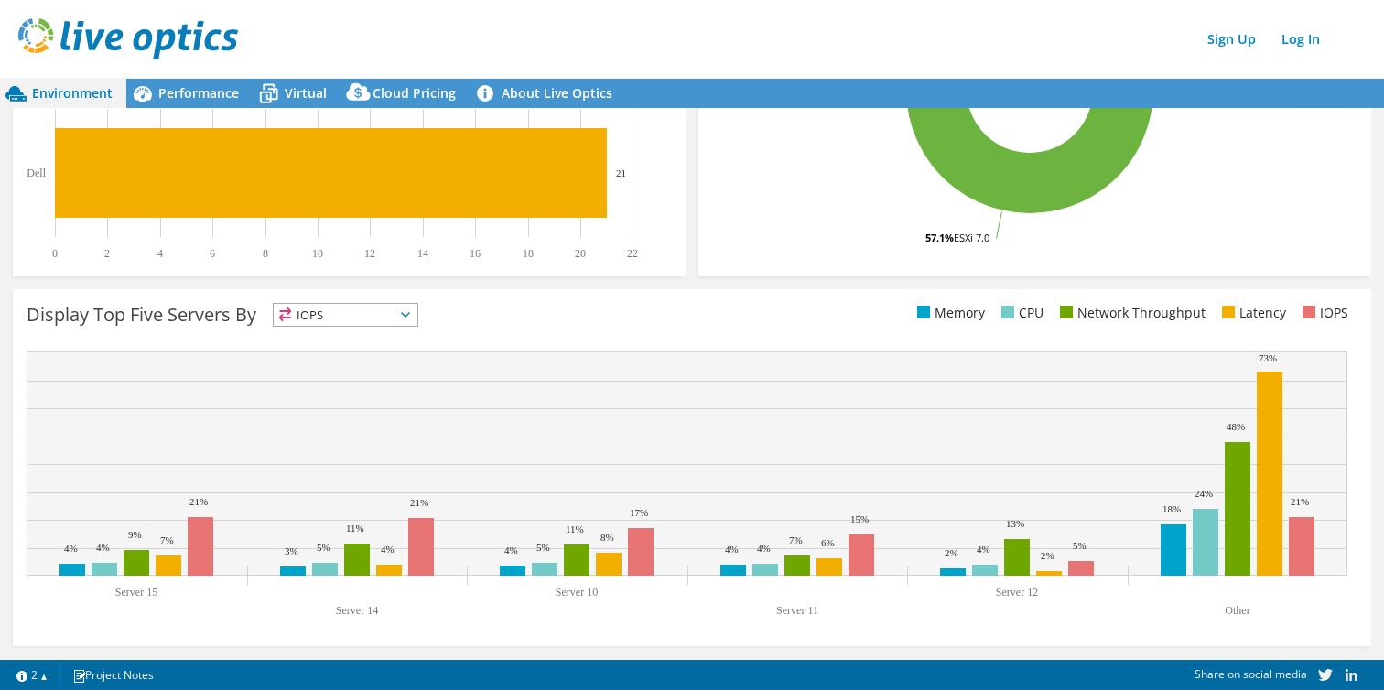
click at [402, 319] on span "IOPS" at bounding box center [346, 315] width 144 height 22
click at [344, 383] on li "CPU" at bounding box center [346, 390] width 144 height 26
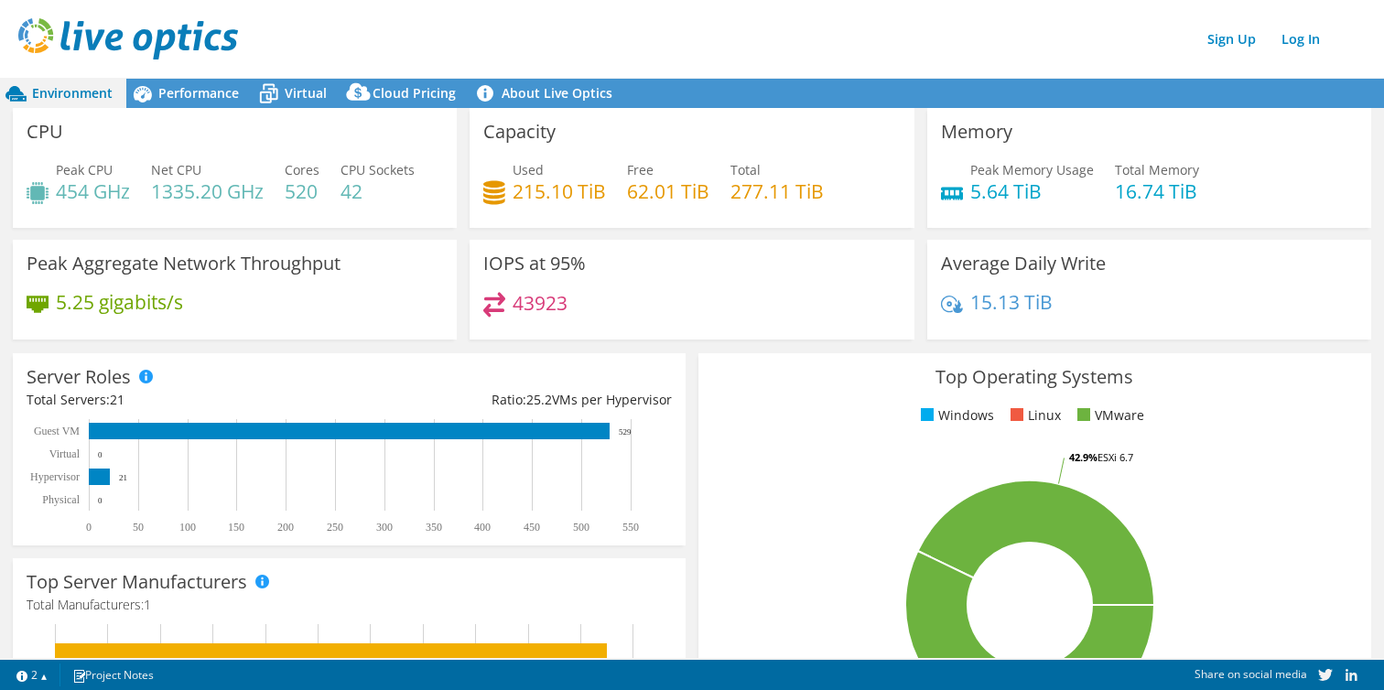
scroll to position [37, 0]
click at [696, 407] on div "Top Operating Systems Windows Linux VMware 57.1% ESXi 7.0 42.9% ESXi 6.7" at bounding box center [1034, 572] width 685 height 451
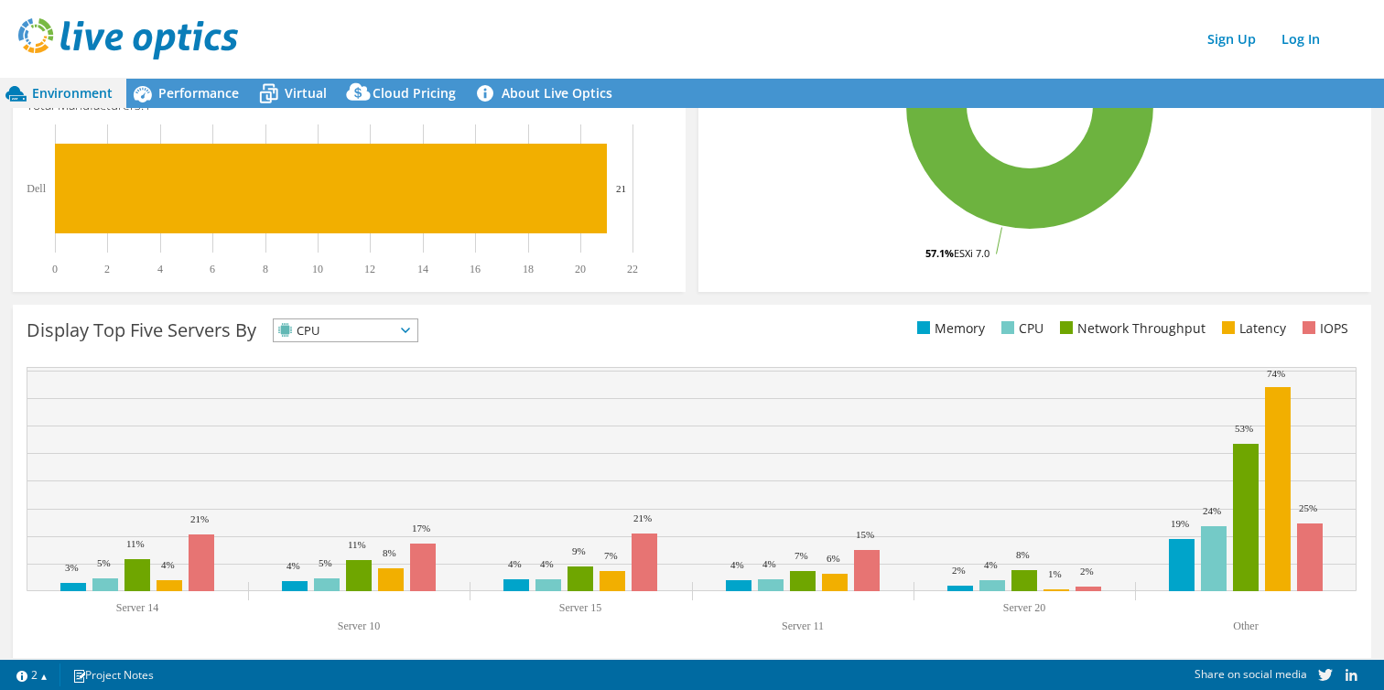
scroll to position [515, 0]
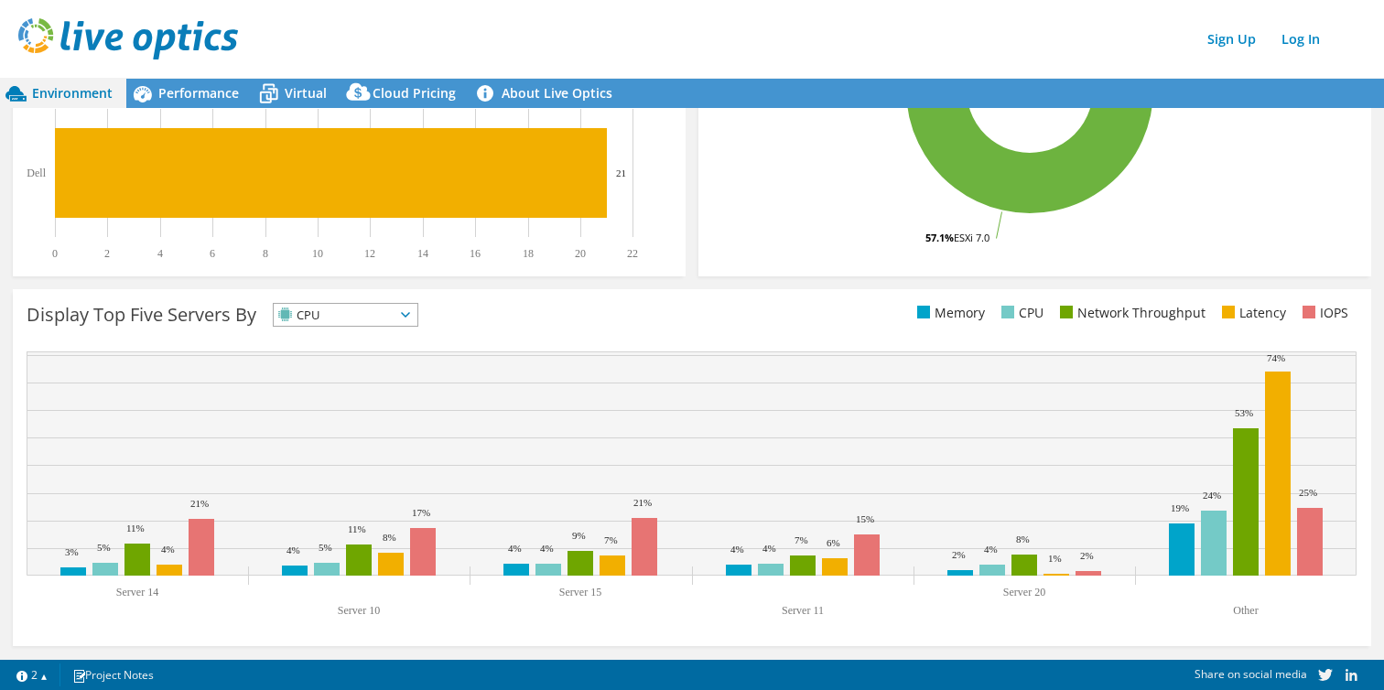
click at [66, 97] on span "Environment" at bounding box center [72, 92] width 81 height 17
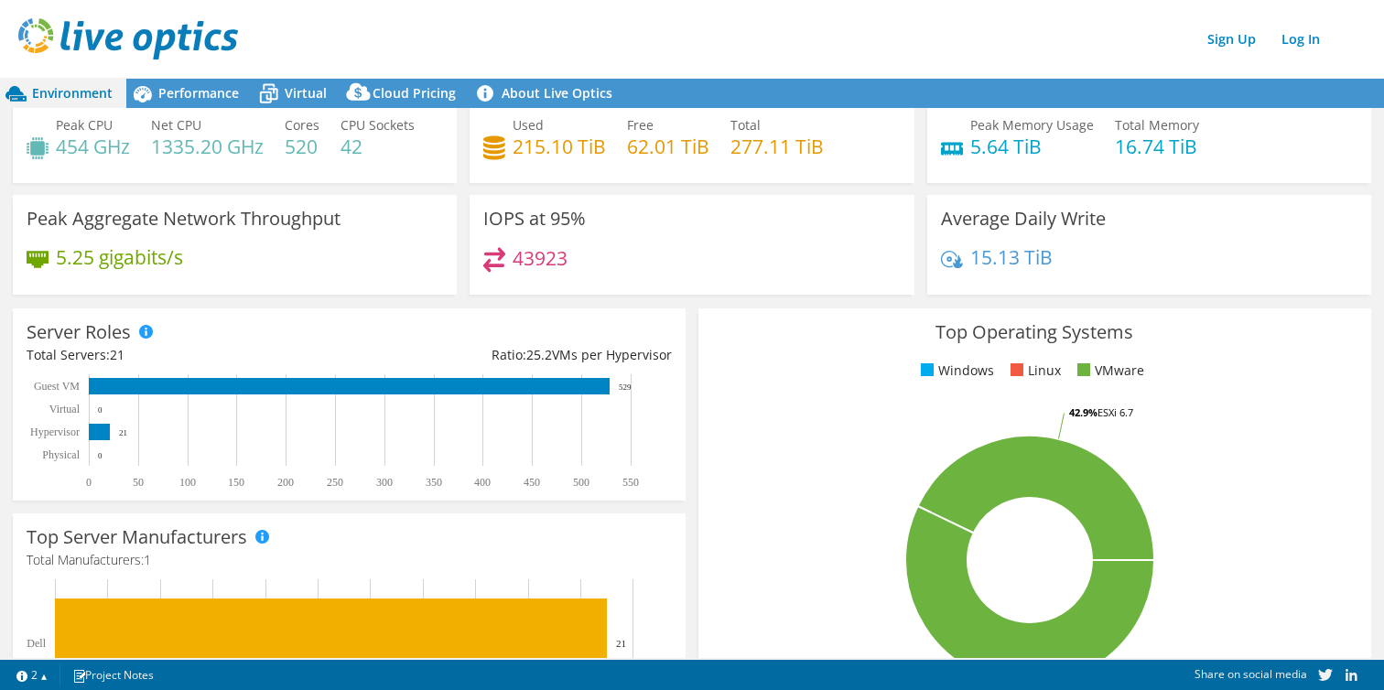
scroll to position [0, 0]
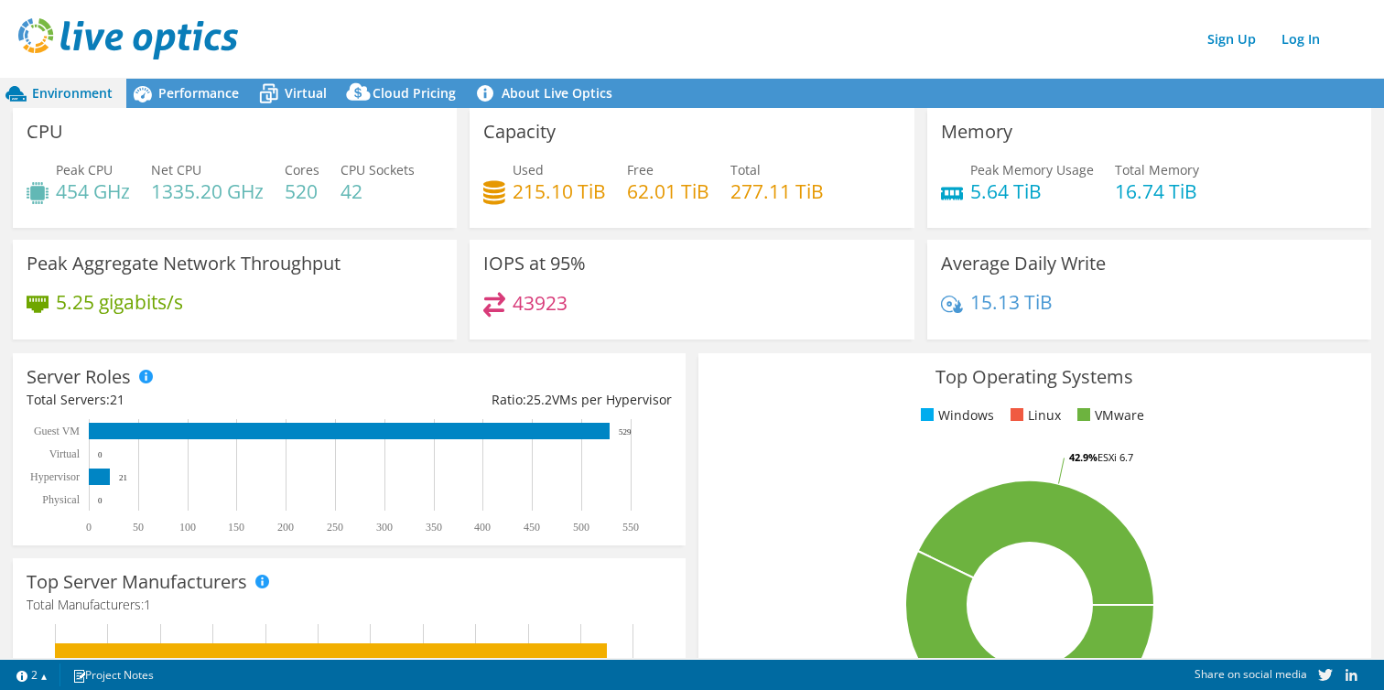
click at [54, 99] on span "Environment" at bounding box center [72, 92] width 81 height 17
click at [691, 420] on div "Server Roles Physical Servers represent bare metal servers that were targets of…" at bounding box center [348, 449] width 685 height 205
click at [151, 271] on h3 "Peak Aggregate Network Throughput" at bounding box center [184, 264] width 314 height 20
drag, startPoint x: 151, startPoint y: 271, endPoint x: 301, endPoint y: 271, distance: 150.1
click at [301, 271] on h3 "Peak Aggregate Network Throughput" at bounding box center [184, 264] width 314 height 20
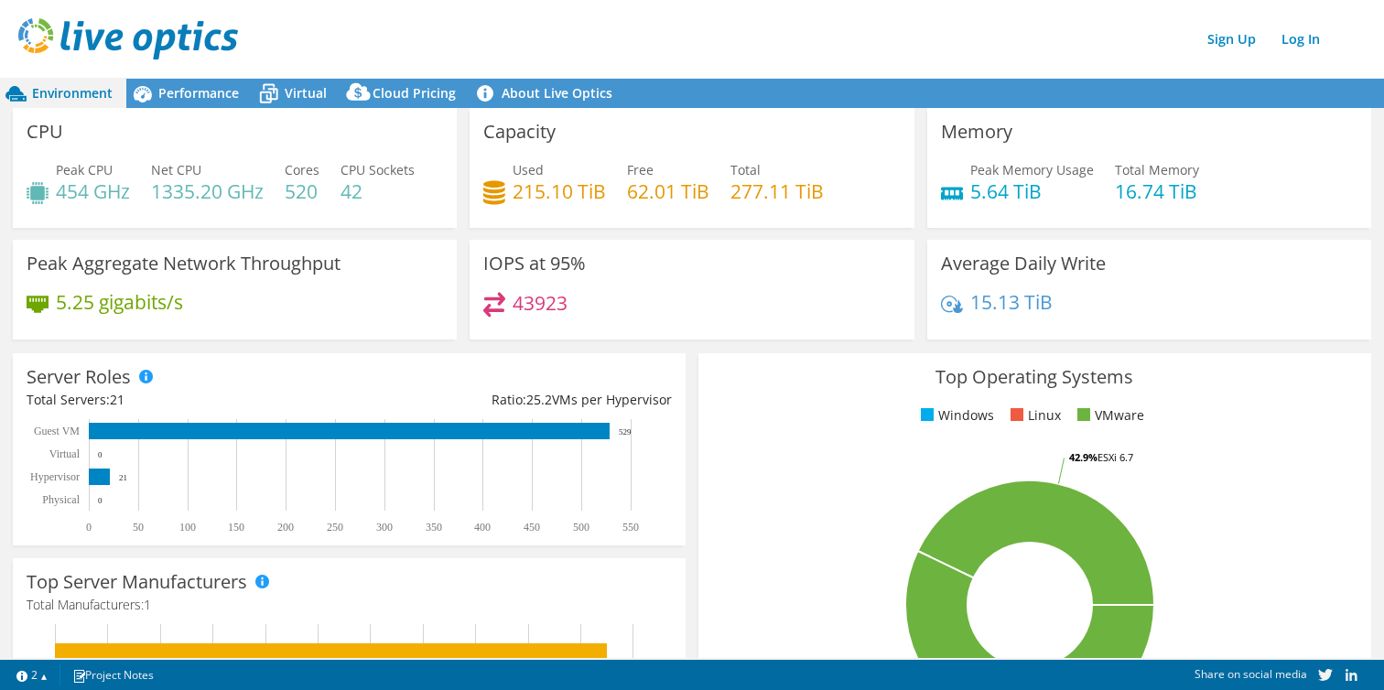
click at [367, 275] on div "Peak Aggregate Network Throughput 5.25 gigabits/s" at bounding box center [235, 290] width 444 height 100
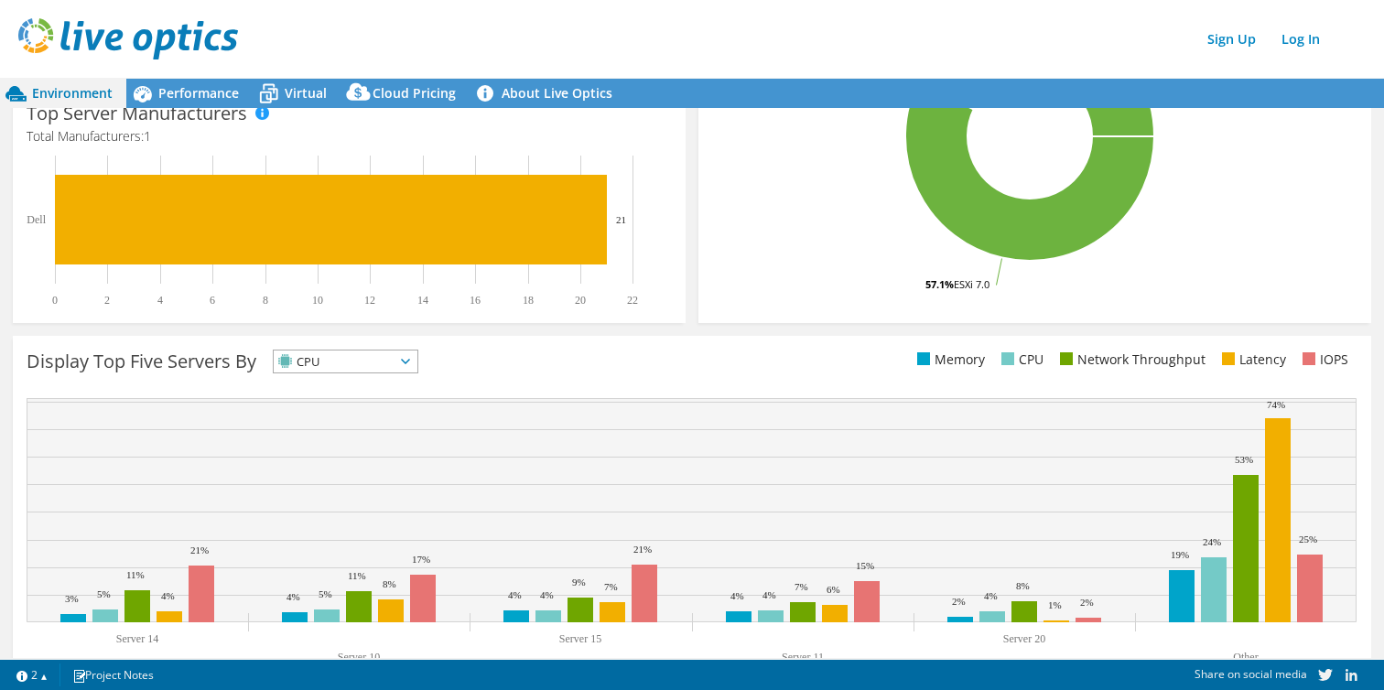
scroll to position [515, 0]
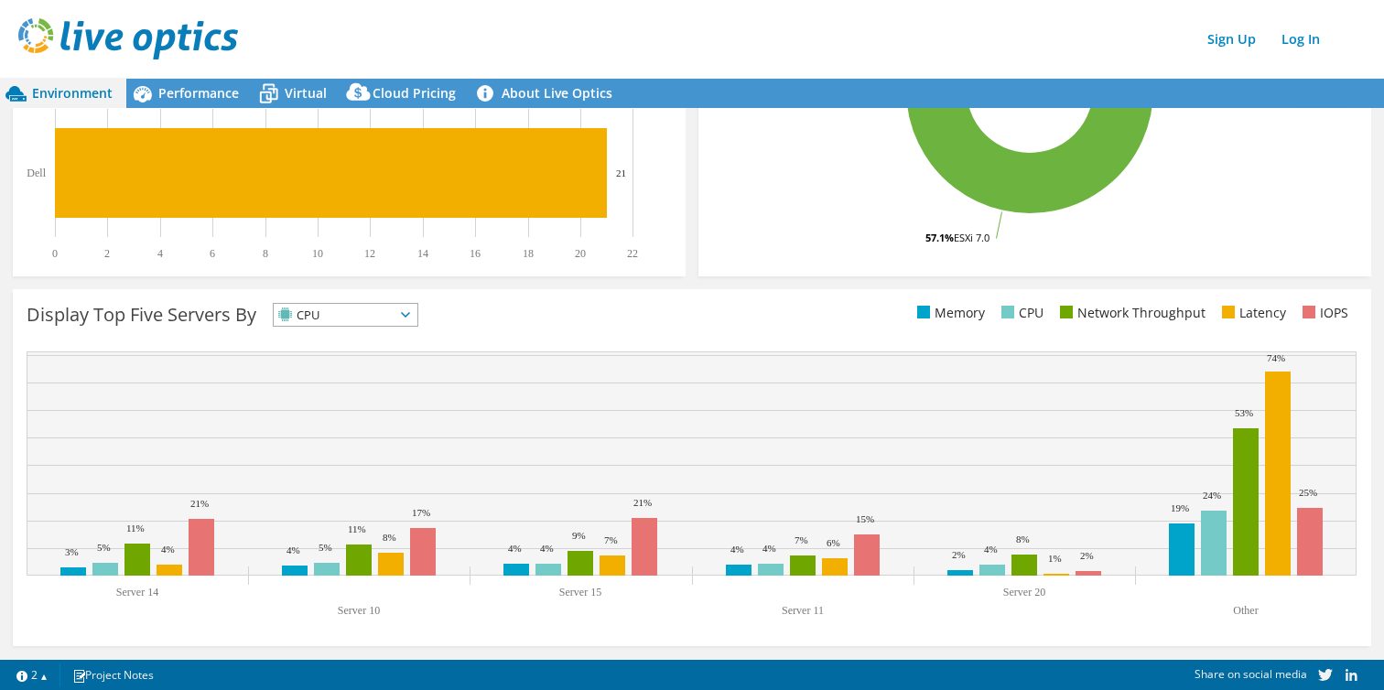
click at [671, 279] on div "Top Server Manufacturers Manufacturers are shown for physical servers and hyper…" at bounding box center [348, 160] width 685 height 246
click at [743, 284] on div "This graph will display once collector runs have completed Display Top Five Ser…" at bounding box center [691, 468] width 1371 height 370
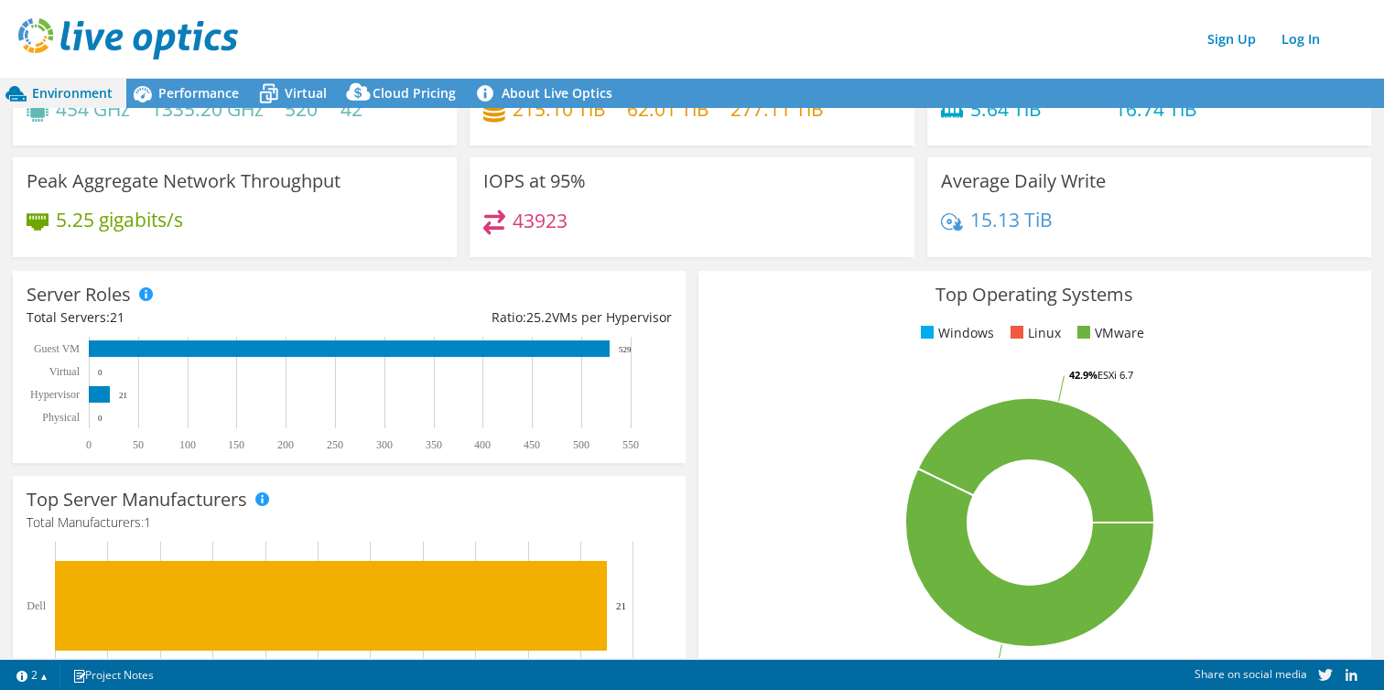
scroll to position [0, 0]
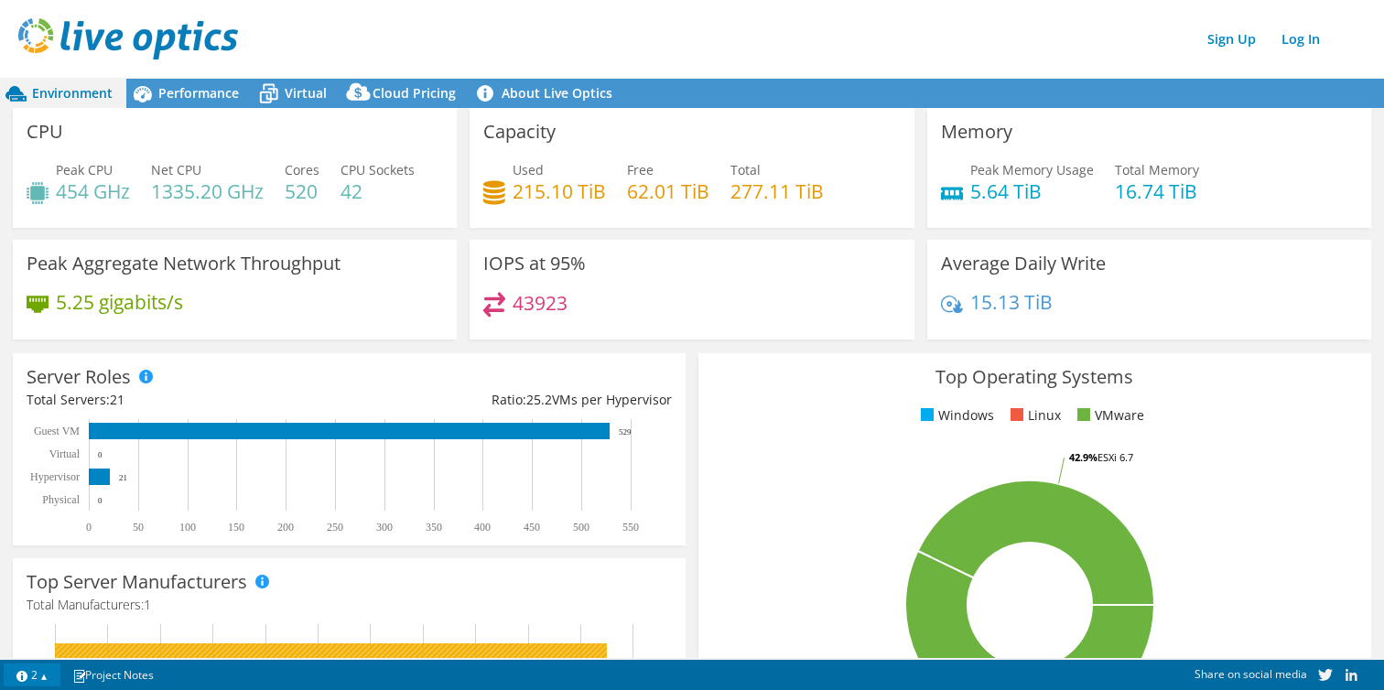
click at [32, 675] on link "2" at bounding box center [32, 675] width 57 height 23
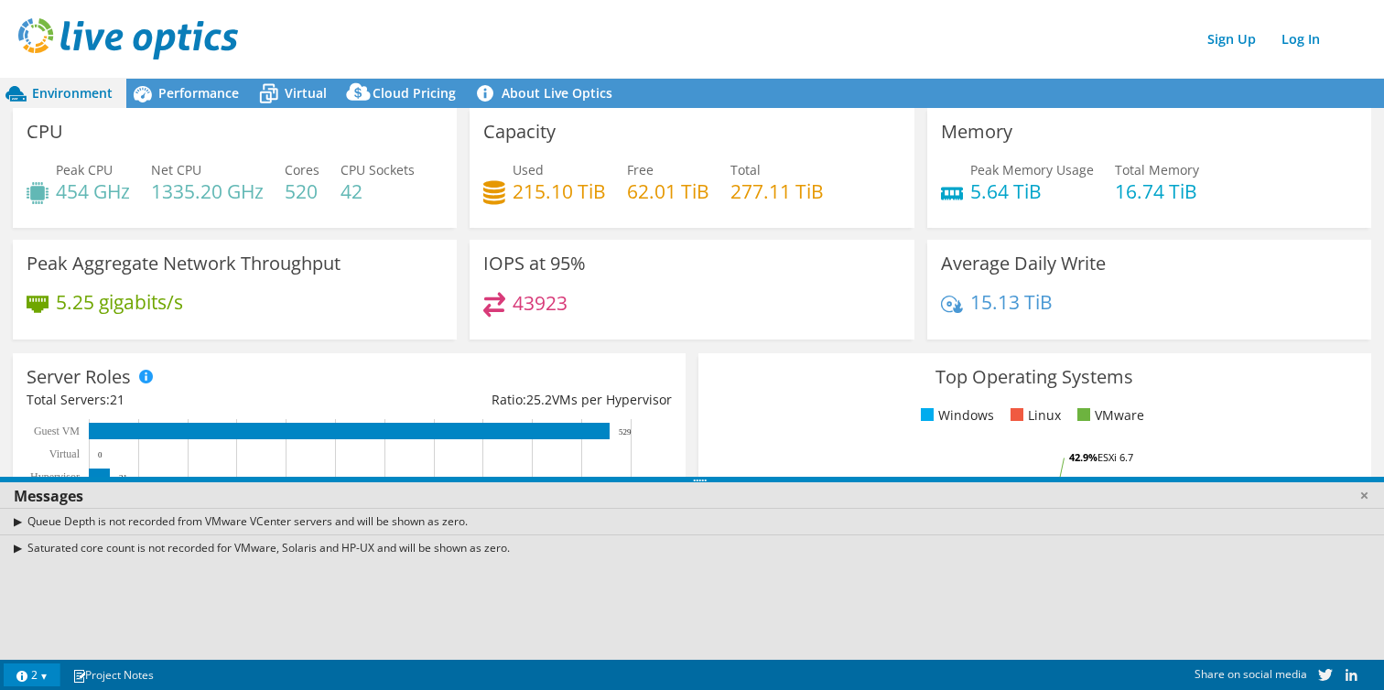
click at [32, 675] on link "2" at bounding box center [32, 675] width 57 height 23
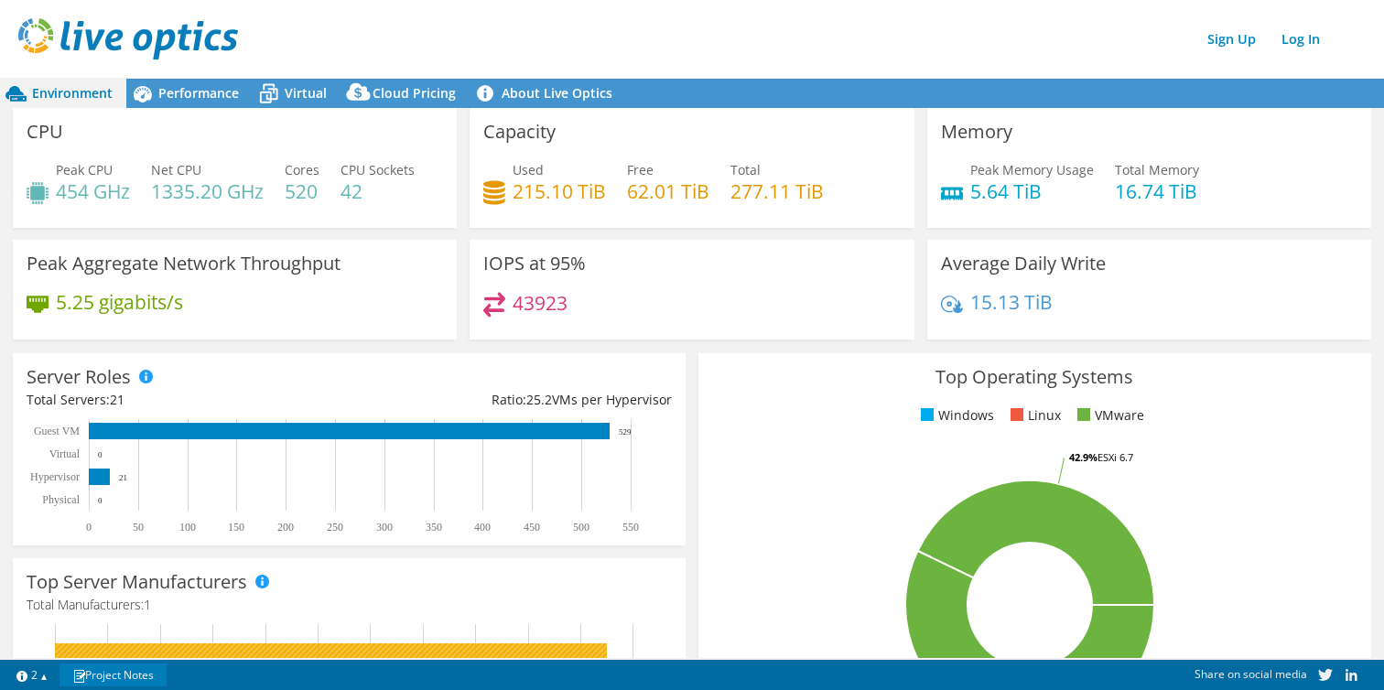
click at [101, 674] on link "Project Notes" at bounding box center [112, 675] width 107 height 23
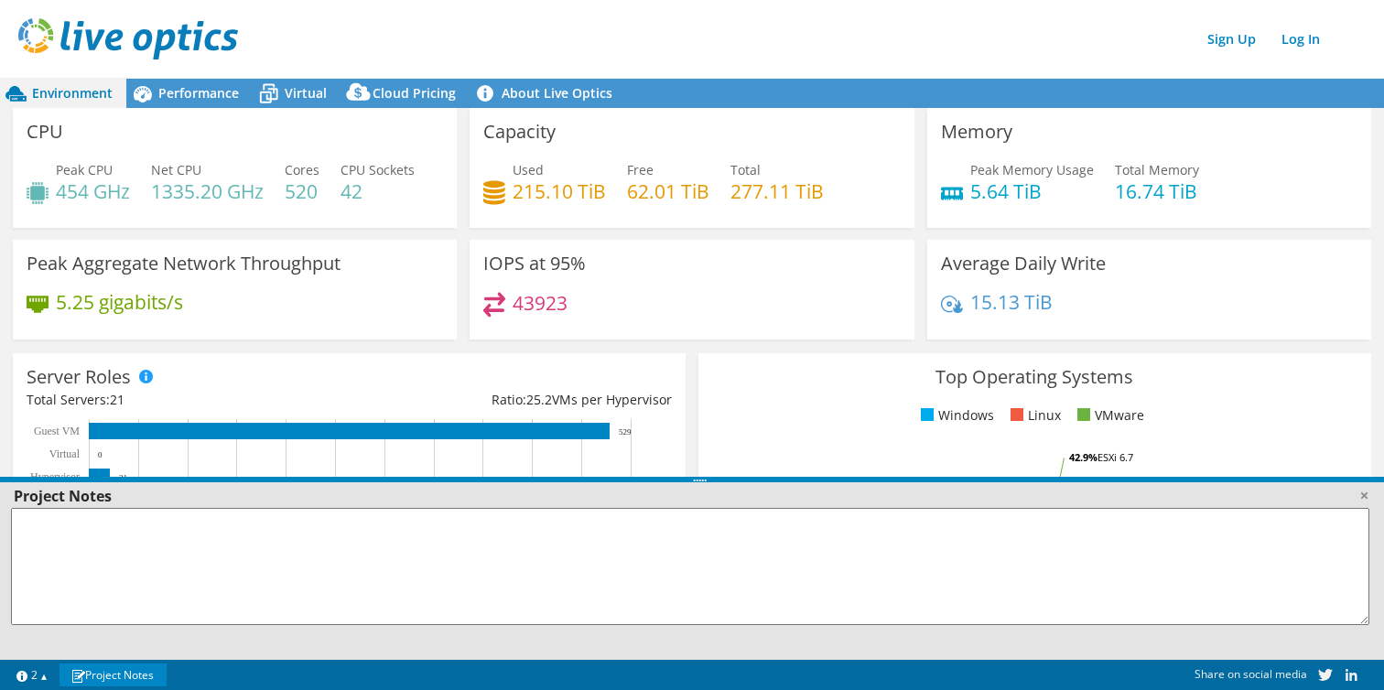
click at [101, 674] on link "Project Notes" at bounding box center [112, 675] width 107 height 23
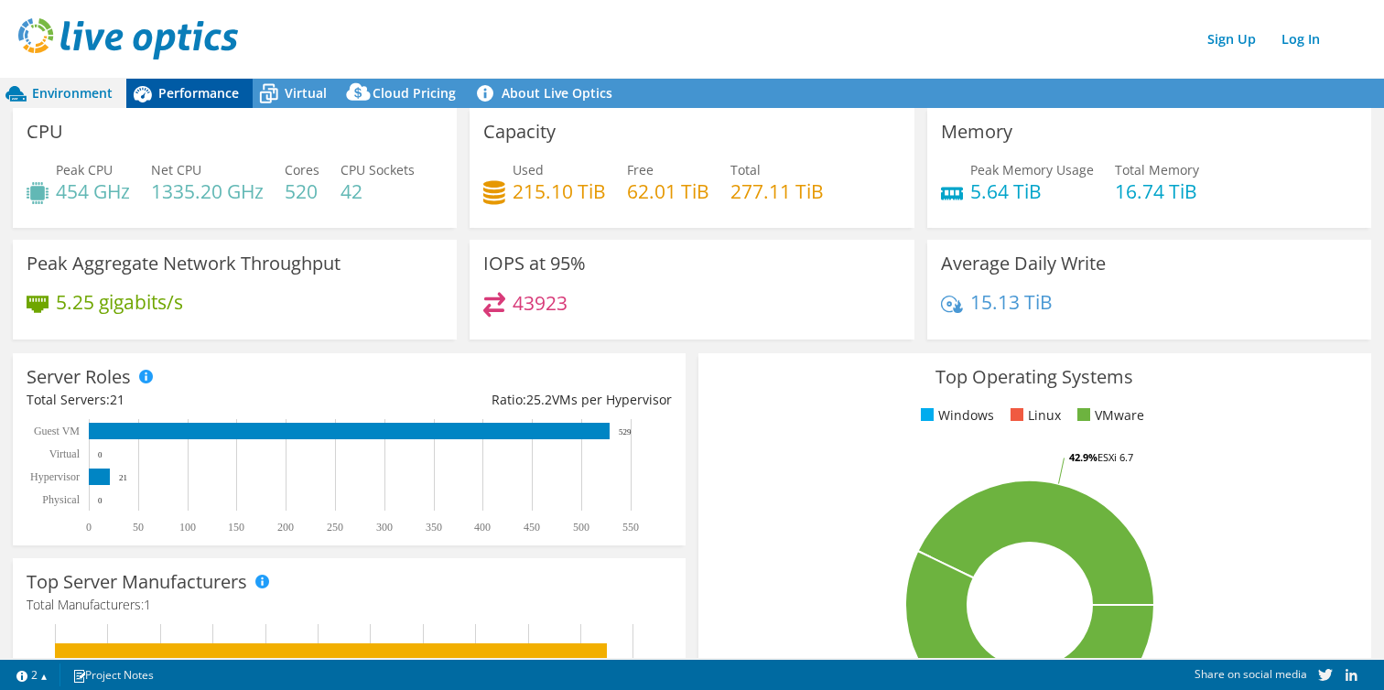
click at [191, 81] on div "Performance" at bounding box center [189, 93] width 126 height 29
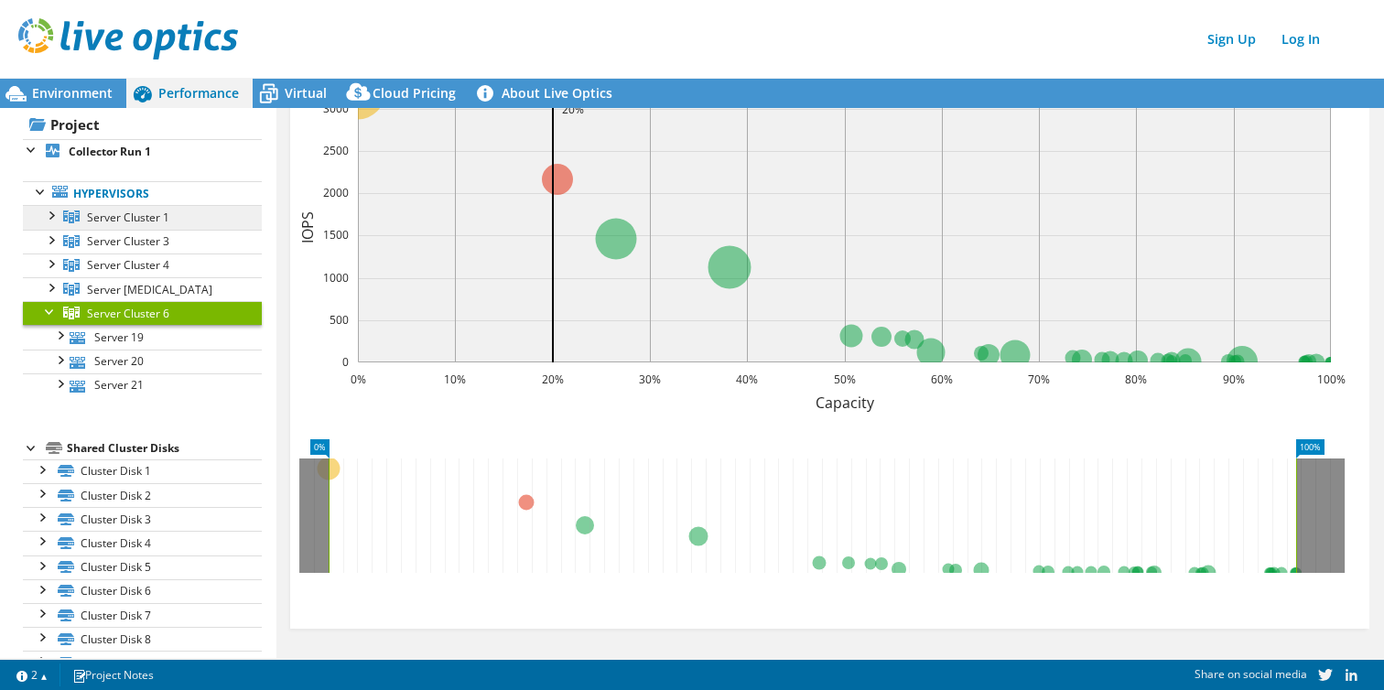
click at [118, 224] on span "Server Cluster 1" at bounding box center [128, 218] width 82 height 16
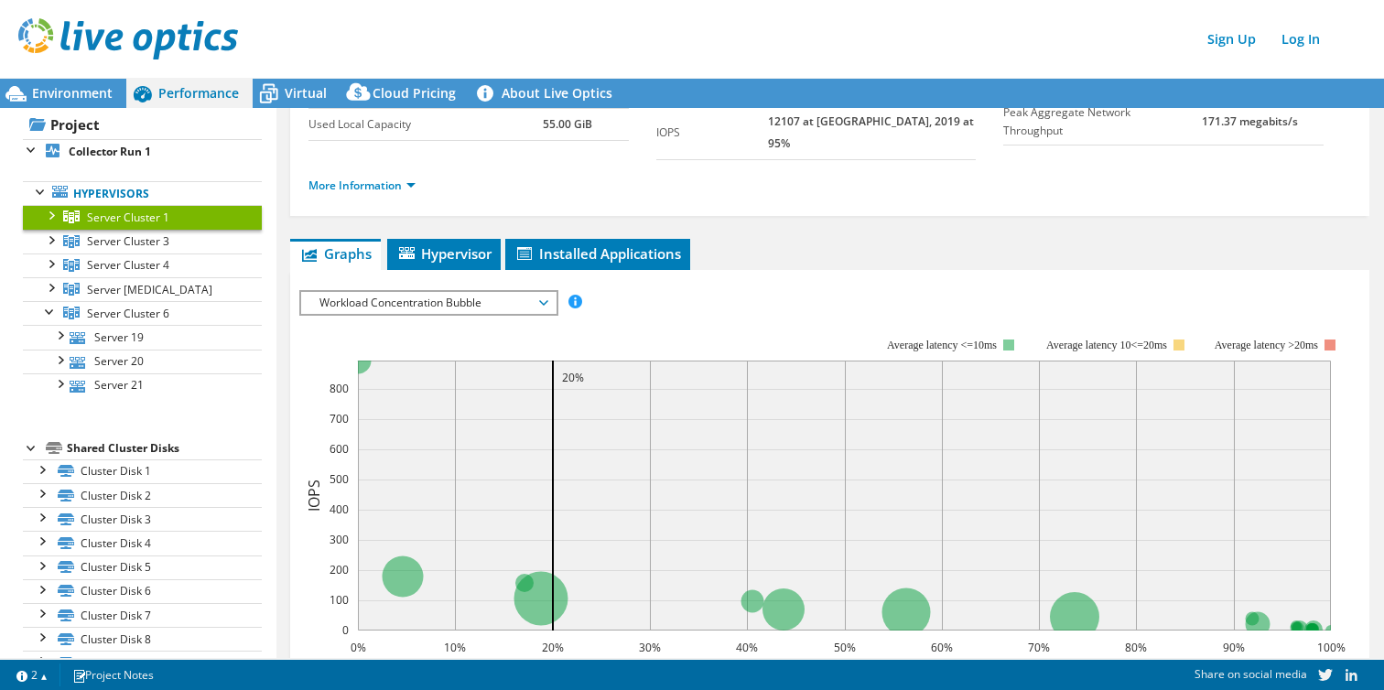
scroll to position [144, 0]
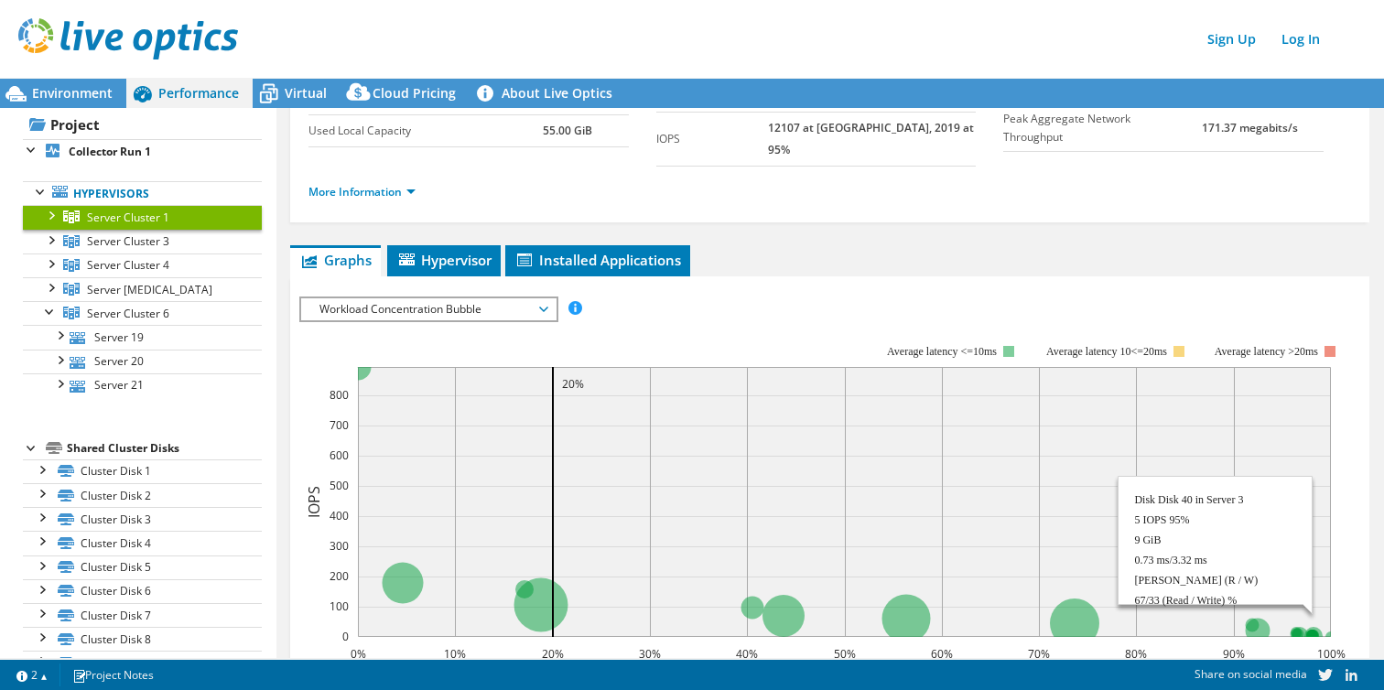
click at [1310, 610] on rect at bounding box center [844, 502] width 973 height 270
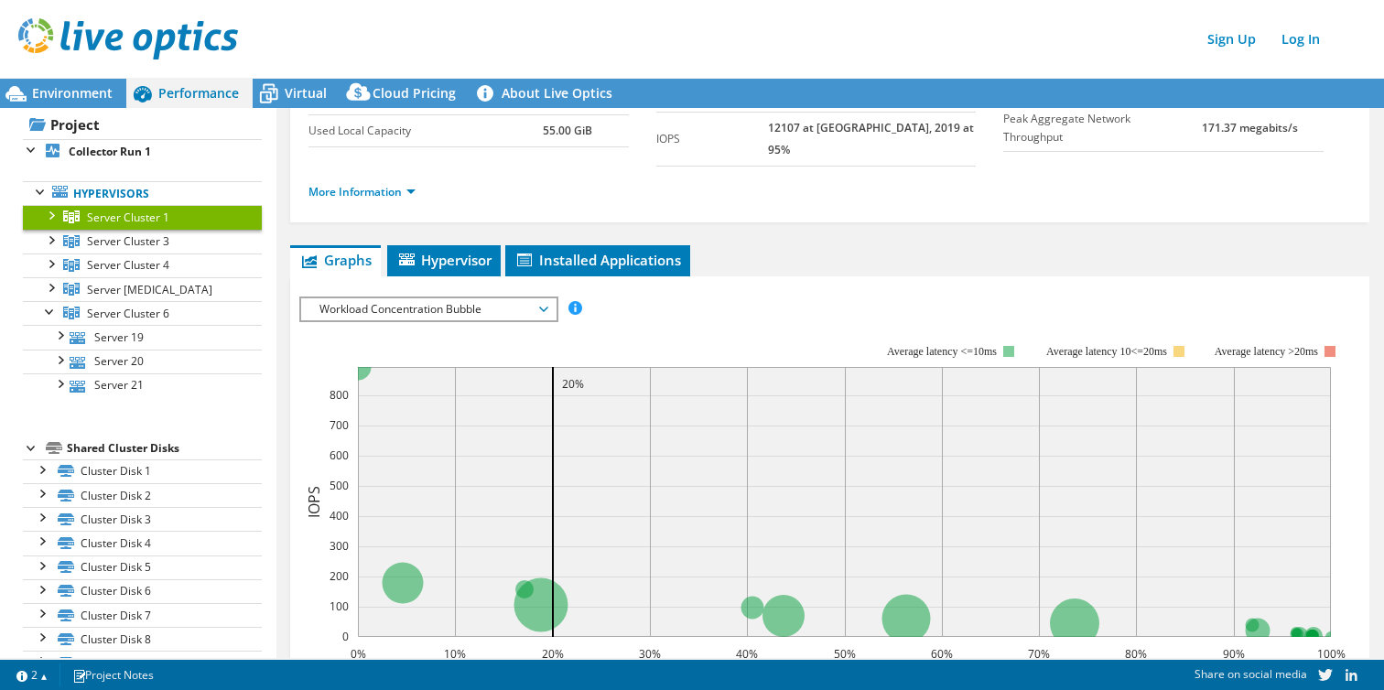
click at [488, 298] on span "Workload Concentration Bubble" at bounding box center [427, 309] width 235 height 22
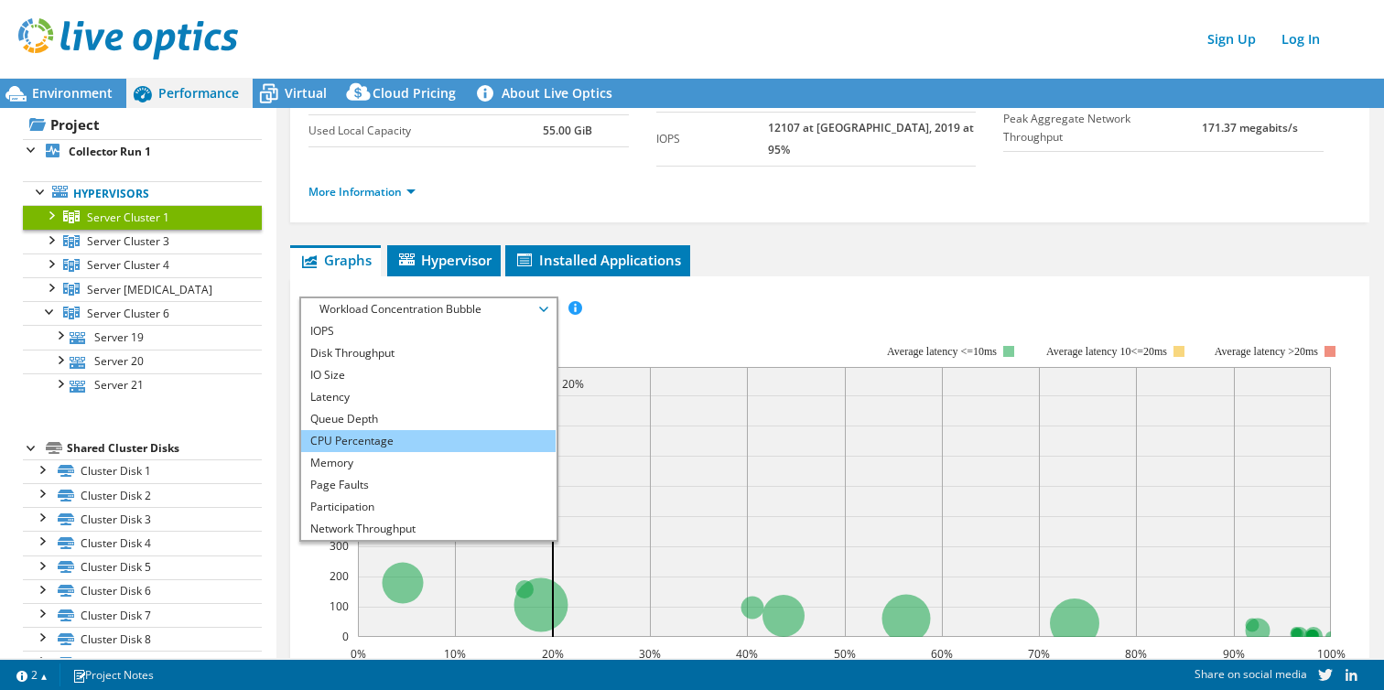
click at [387, 430] on li "CPU Percentage" at bounding box center [428, 441] width 254 height 22
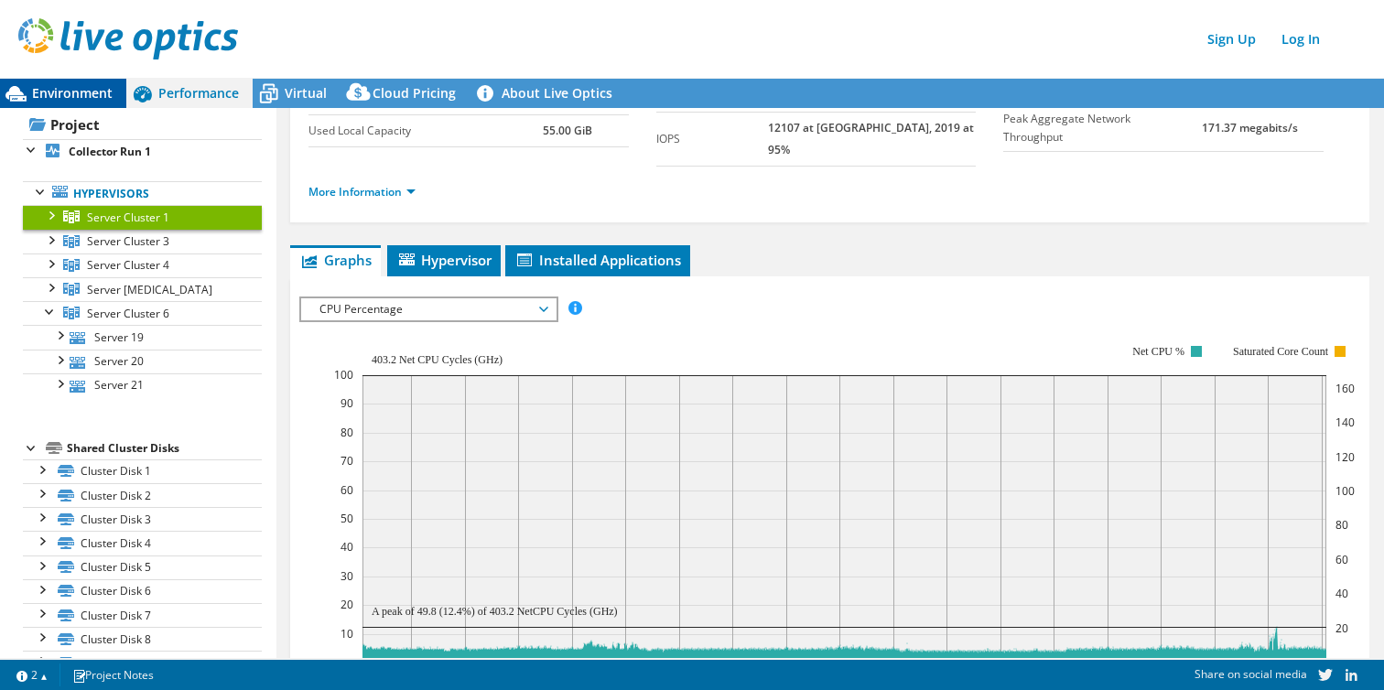
click at [110, 95] on span "Environment" at bounding box center [72, 92] width 81 height 17
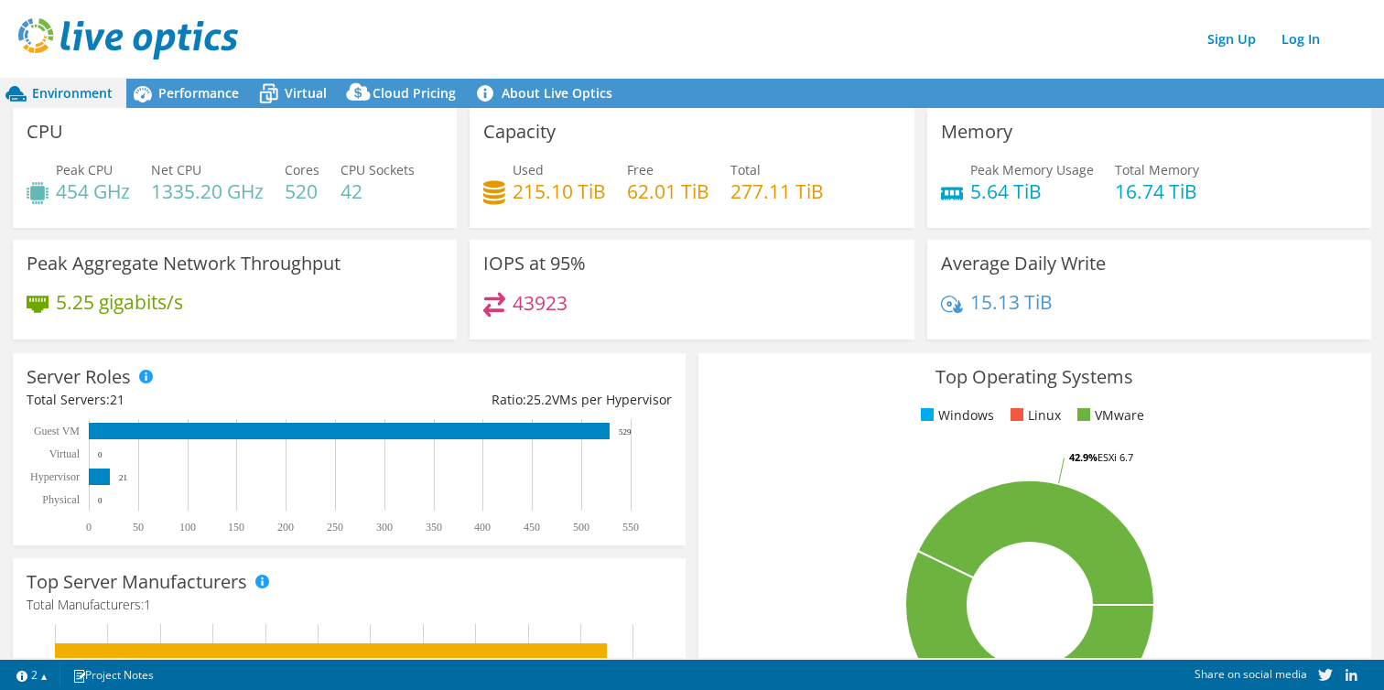
click at [141, 187] on div "Peak CPU 454 GHz Net CPU 1335.20 GHz Cores 520 CPU Sockets 42" at bounding box center [235, 189] width 416 height 59
click at [99, 479] on rect at bounding box center [99, 477] width 21 height 16
click at [220, 343] on div "Peak Aggregate Network Throughput 5.25 gigabits/s" at bounding box center [234, 296] width 457 height 112
click at [210, 100] on span "Performance" at bounding box center [198, 92] width 81 height 17
